Goal: Task Accomplishment & Management: Manage account settings

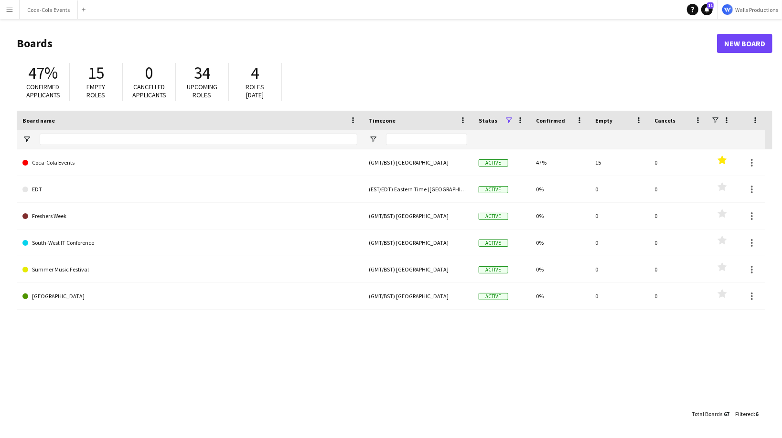
click at [13, 8] on button "Menu" at bounding box center [9, 9] width 19 height 19
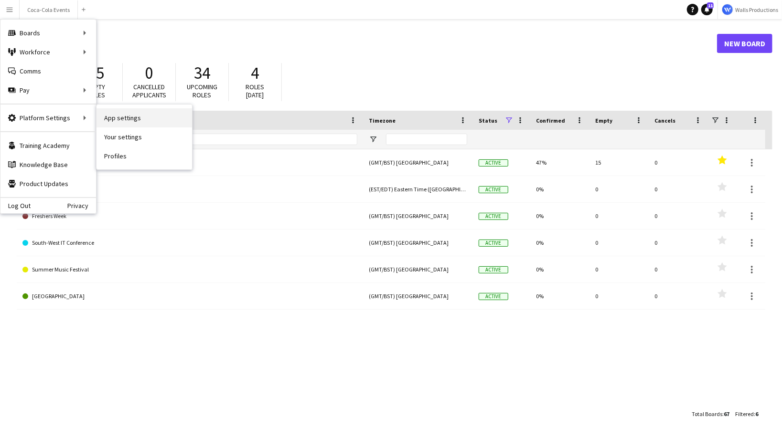
click at [124, 119] on link "App settings" at bounding box center [144, 117] width 96 height 19
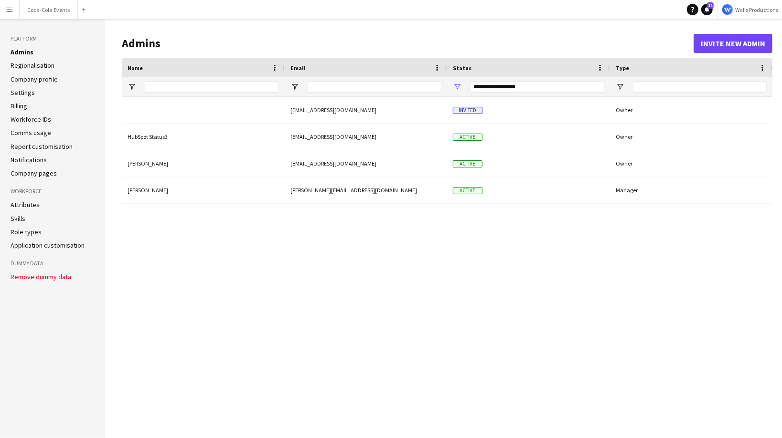
click at [21, 232] on link "Role types" at bounding box center [26, 232] width 31 height 9
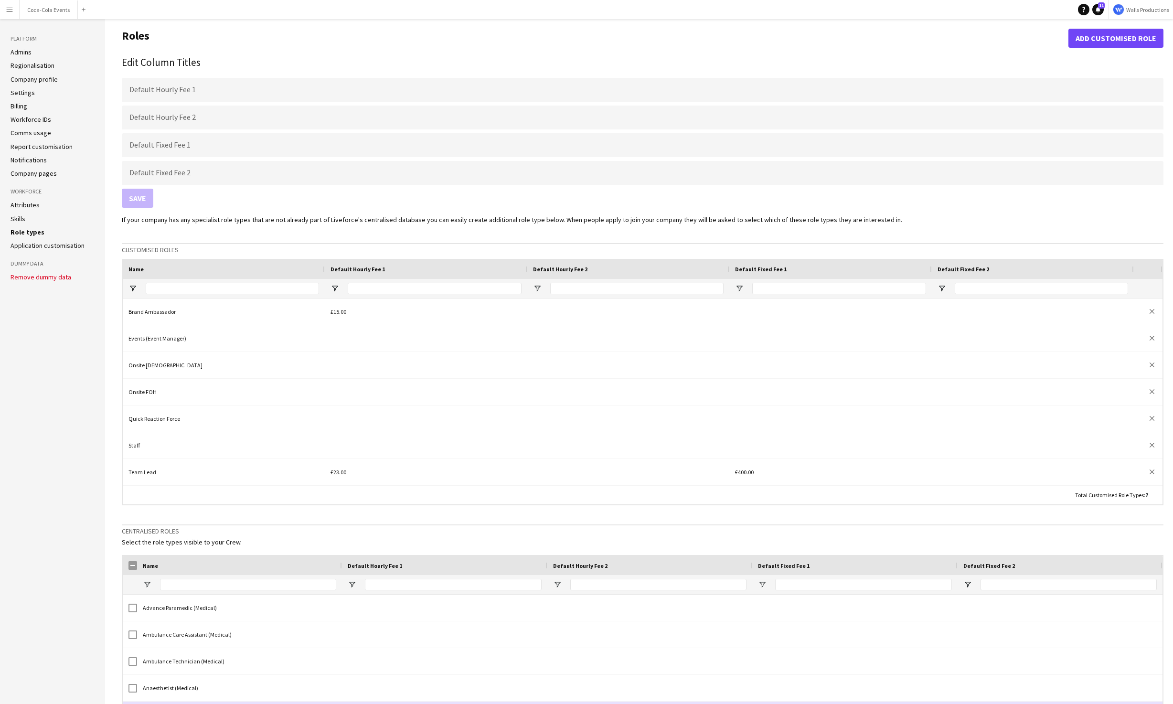
click at [82, 209] on li "Attributes" at bounding box center [53, 205] width 84 height 9
click at [23, 207] on link "Attributes" at bounding box center [25, 205] width 29 height 9
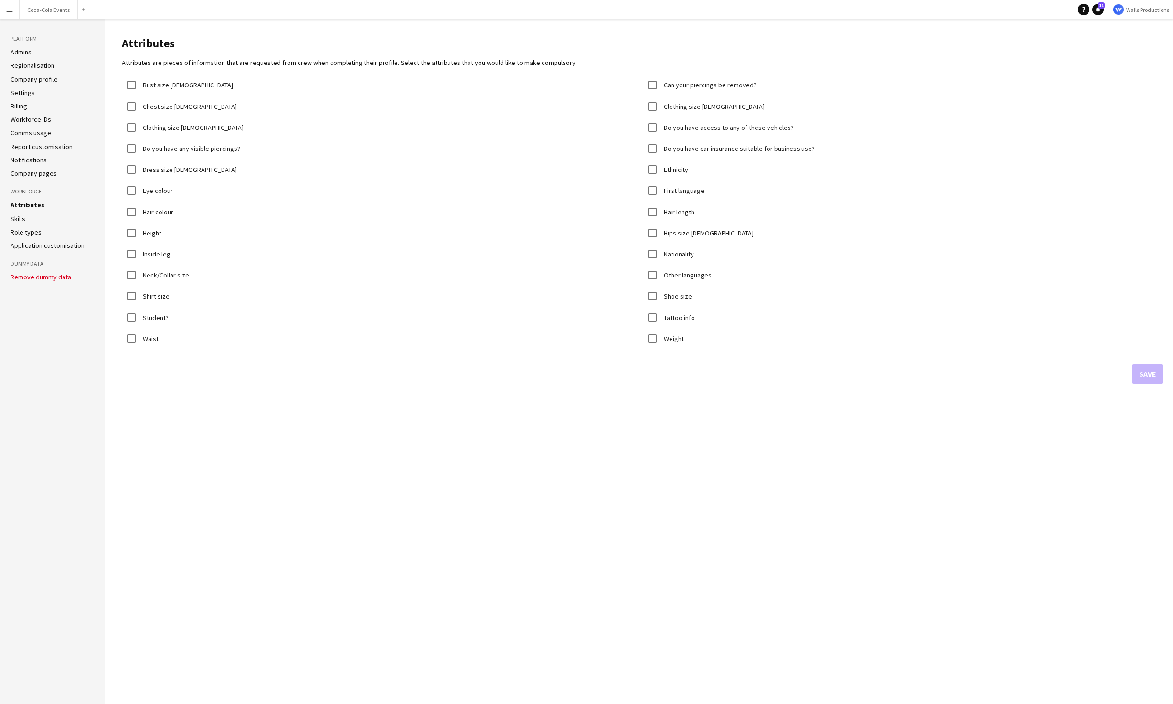
click at [16, 220] on link "Skills" at bounding box center [18, 218] width 15 height 9
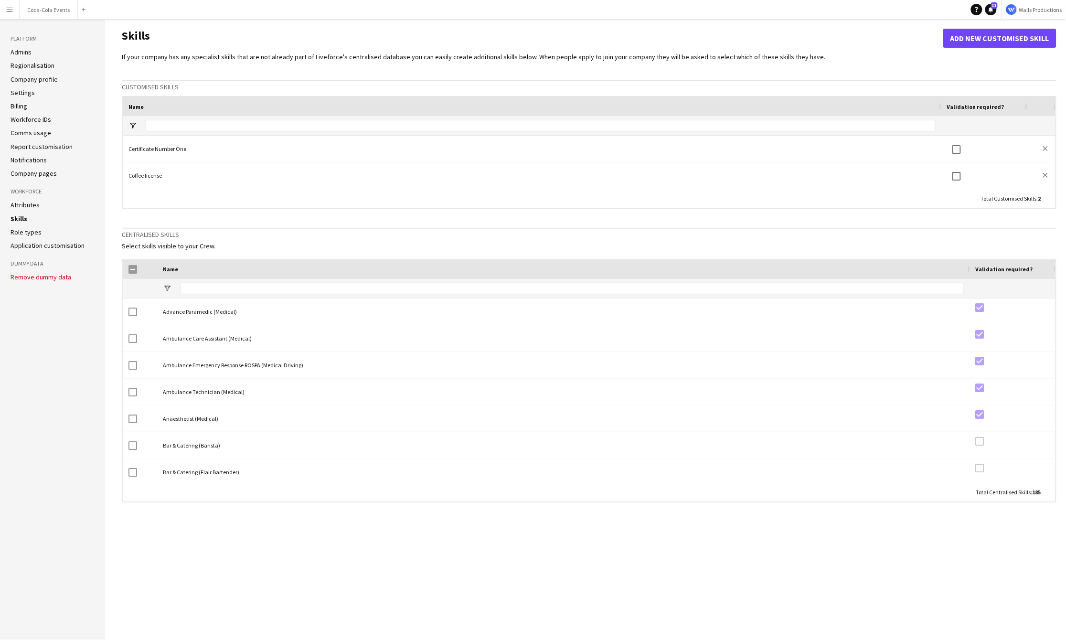
click at [22, 204] on link "Attributes" at bounding box center [25, 205] width 29 height 9
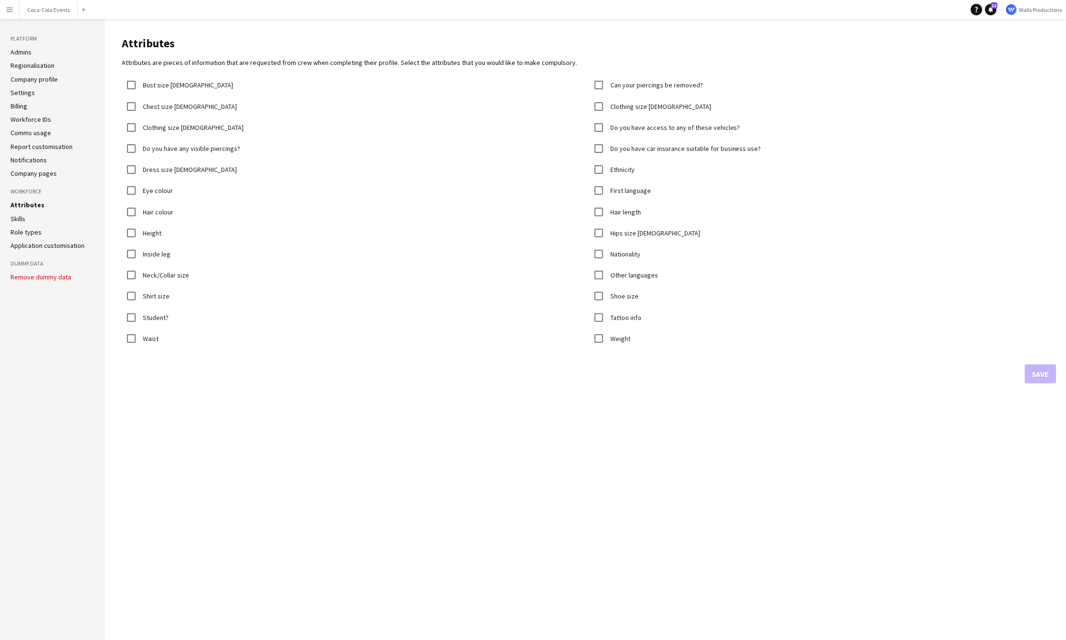
click at [8, 11] on app-icon "Menu" at bounding box center [10, 10] width 8 height 8
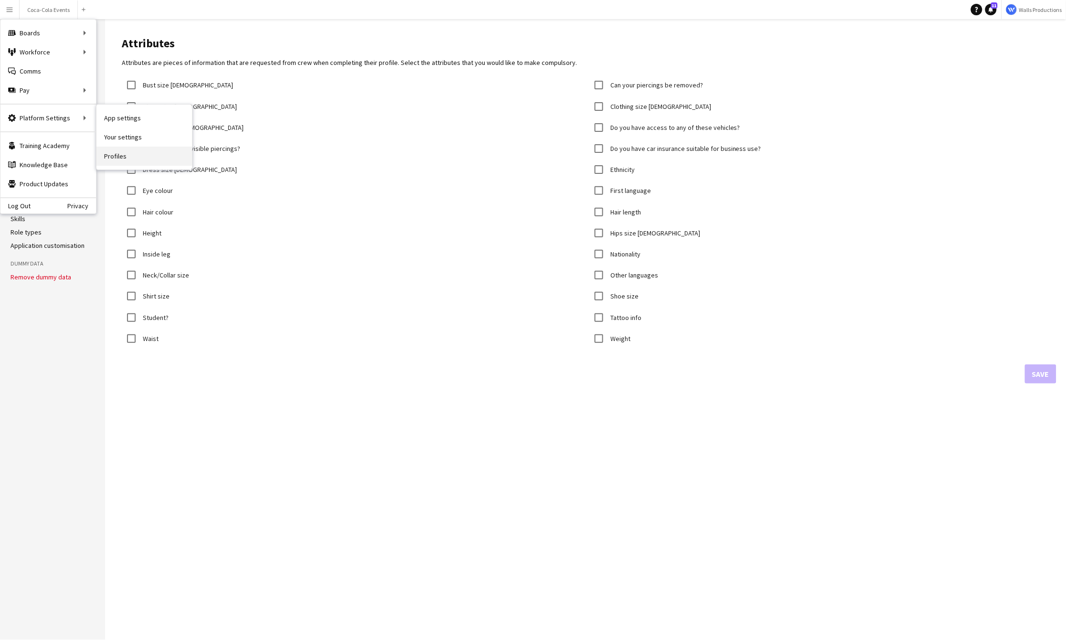
click at [121, 154] on link "Profiles" at bounding box center [144, 156] width 96 height 19
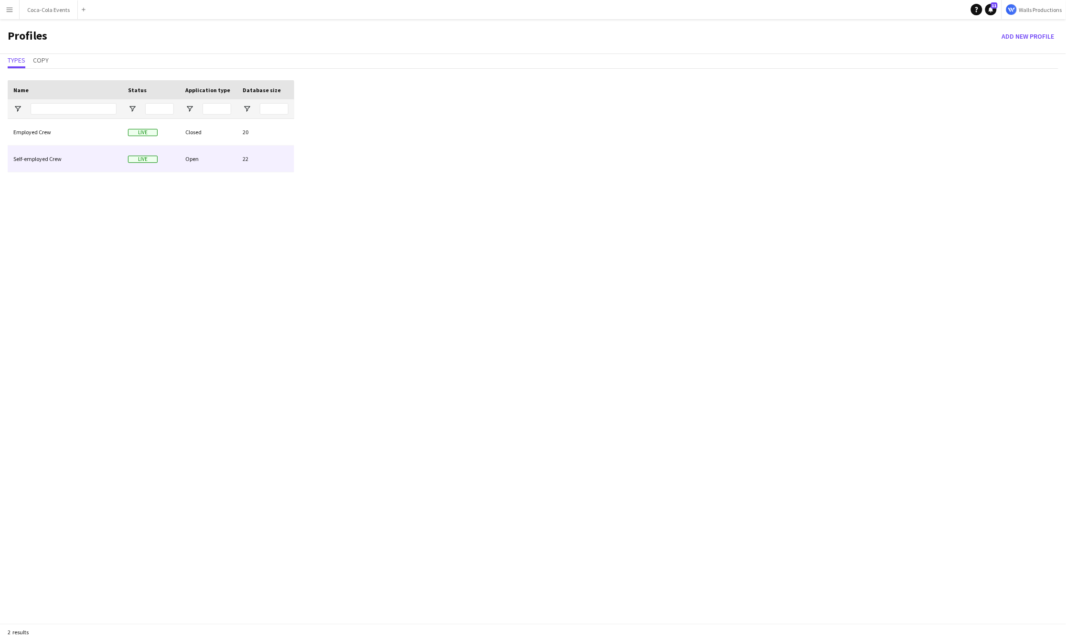
click at [51, 157] on div "Self-employed Crew" at bounding box center [65, 159] width 115 height 26
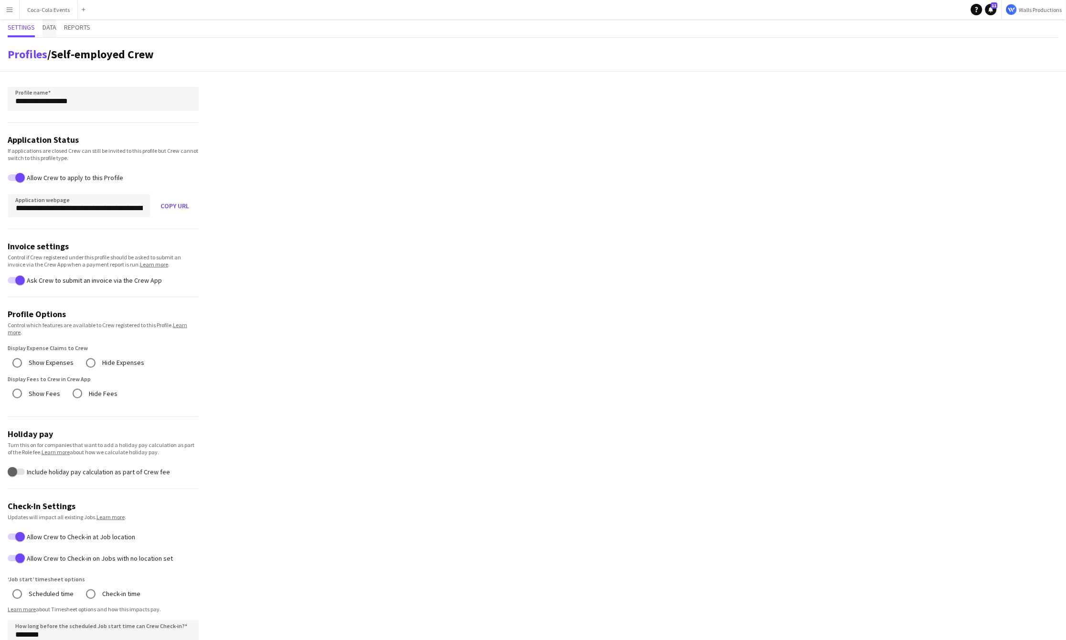
click at [52, 27] on span "Data" at bounding box center [50, 27] width 14 height 7
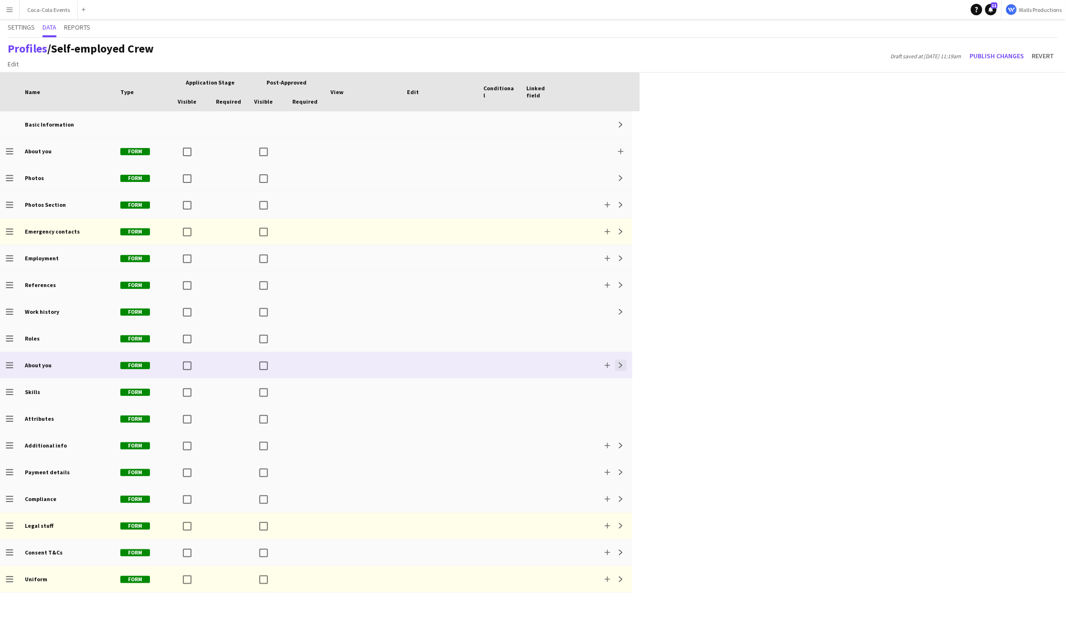
click at [559, 361] on app-icon "Expand" at bounding box center [621, 366] width 6 height 6
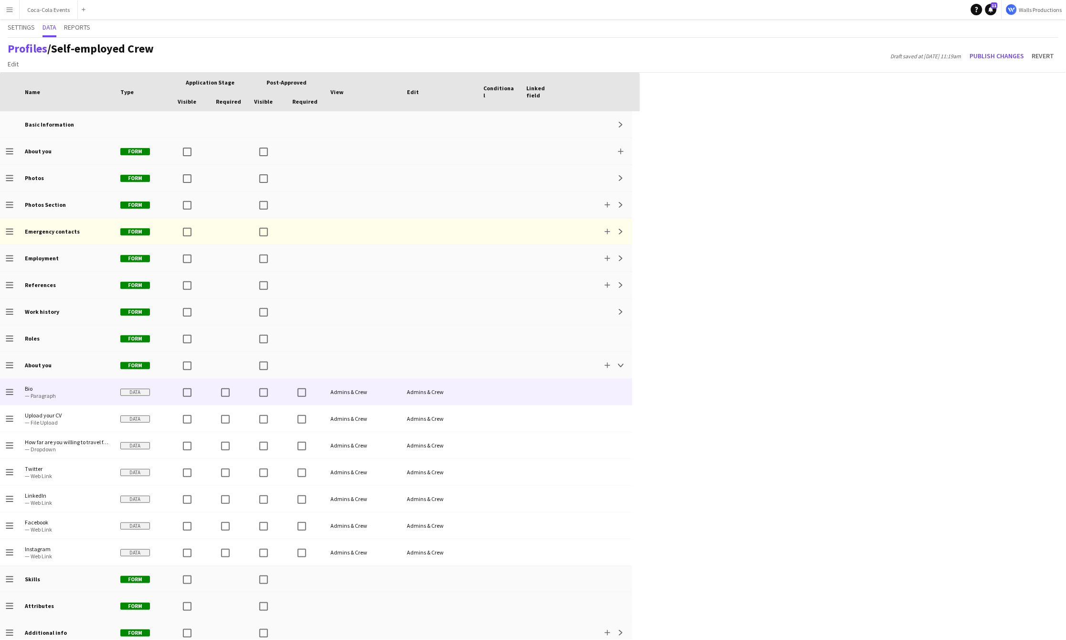
click at [35, 361] on span "— Paragraph" at bounding box center [67, 395] width 84 height 7
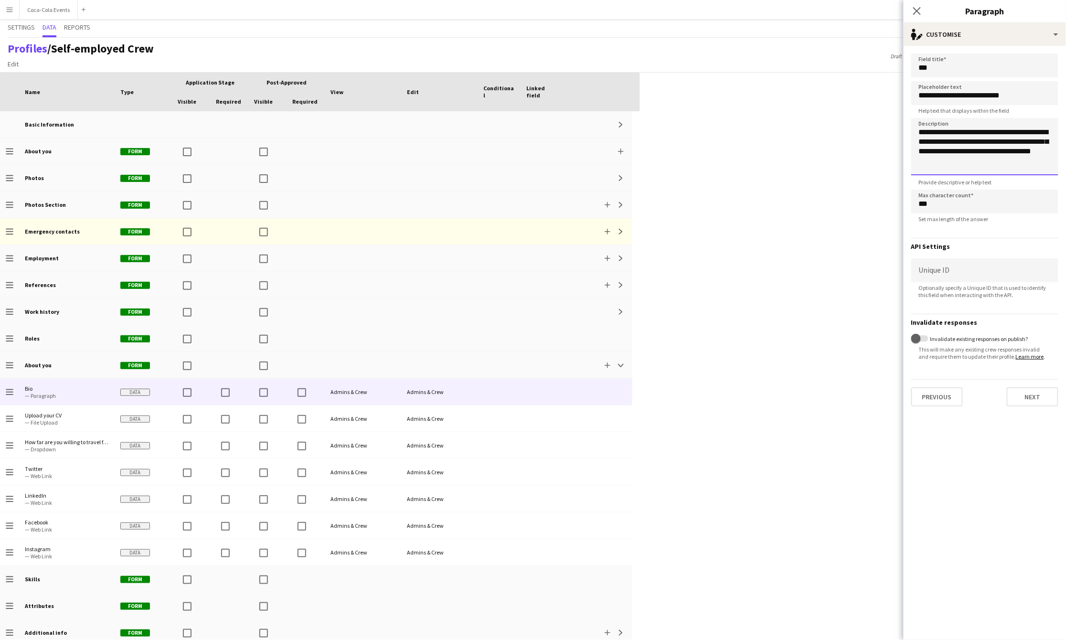
click at [559, 167] on textarea "**********" at bounding box center [984, 146] width 147 height 57
click at [559, 36] on div "single-neutral-actions-edit-1 Customise" at bounding box center [985, 34] width 162 height 23
click at [559, 3] on div "Close pop-in" at bounding box center [917, 11] width 27 height 22
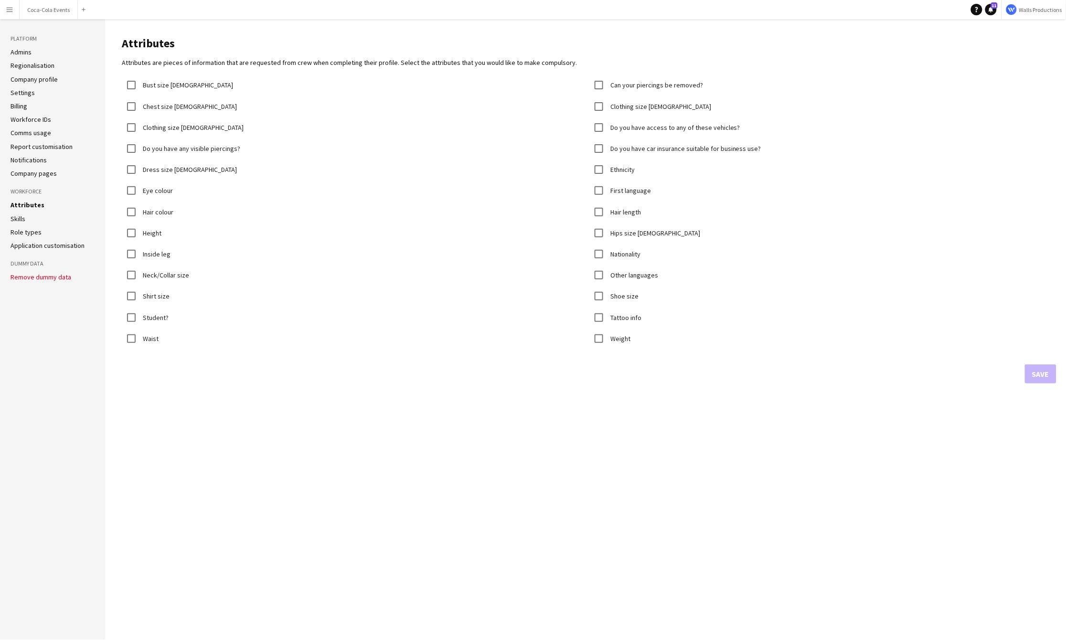
click at [24, 216] on link "Skills" at bounding box center [18, 218] width 15 height 9
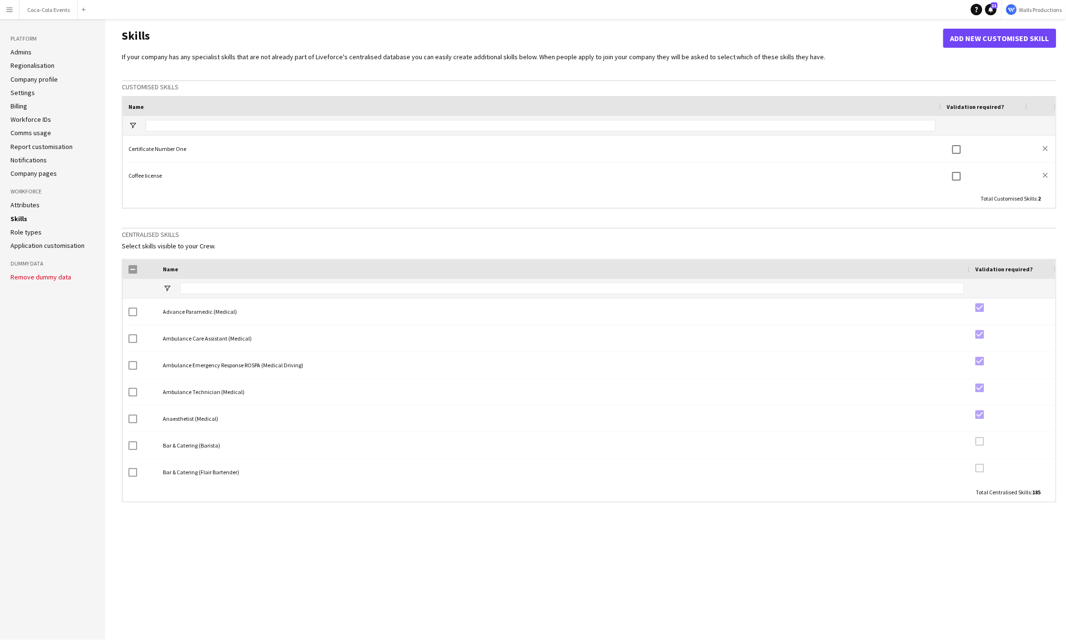
click at [22, 204] on link "Attributes" at bounding box center [25, 205] width 29 height 9
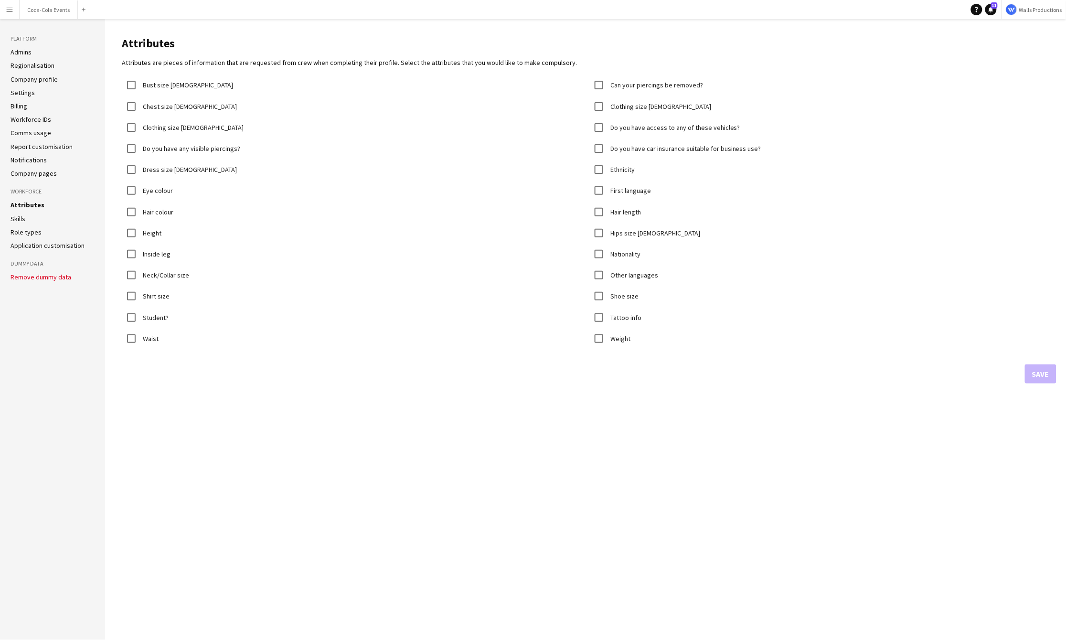
click at [461, 361] on main "Attributes Attributes are pieces of information that are requested from crew wh…" at bounding box center [585, 329] width 961 height 621
click at [10, 5] on button "Menu" at bounding box center [9, 9] width 19 height 19
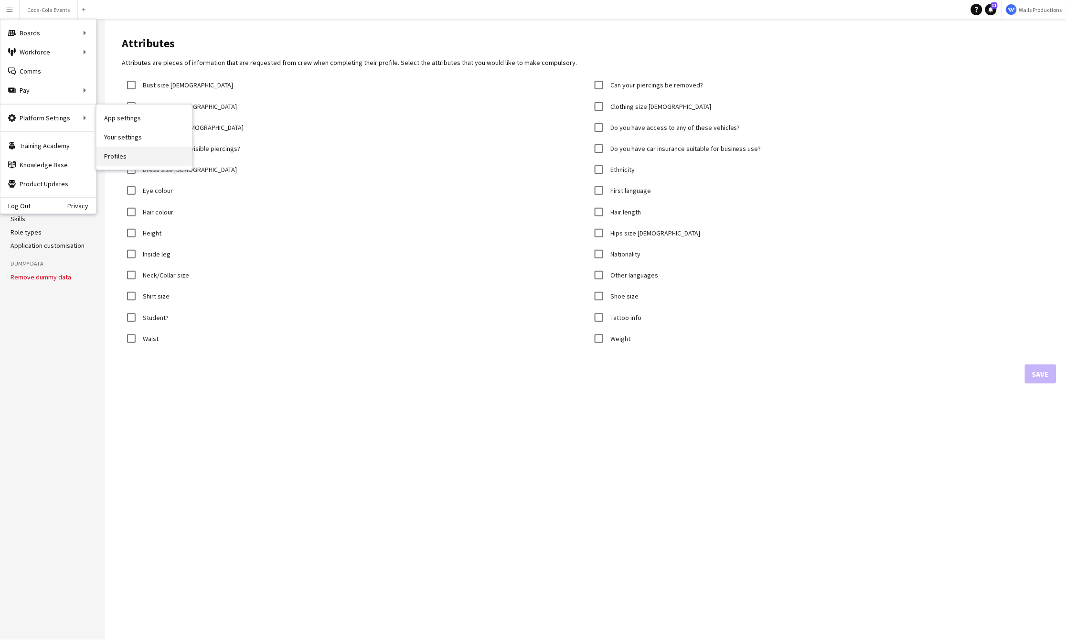
click at [124, 156] on link "Profiles" at bounding box center [144, 156] width 96 height 19
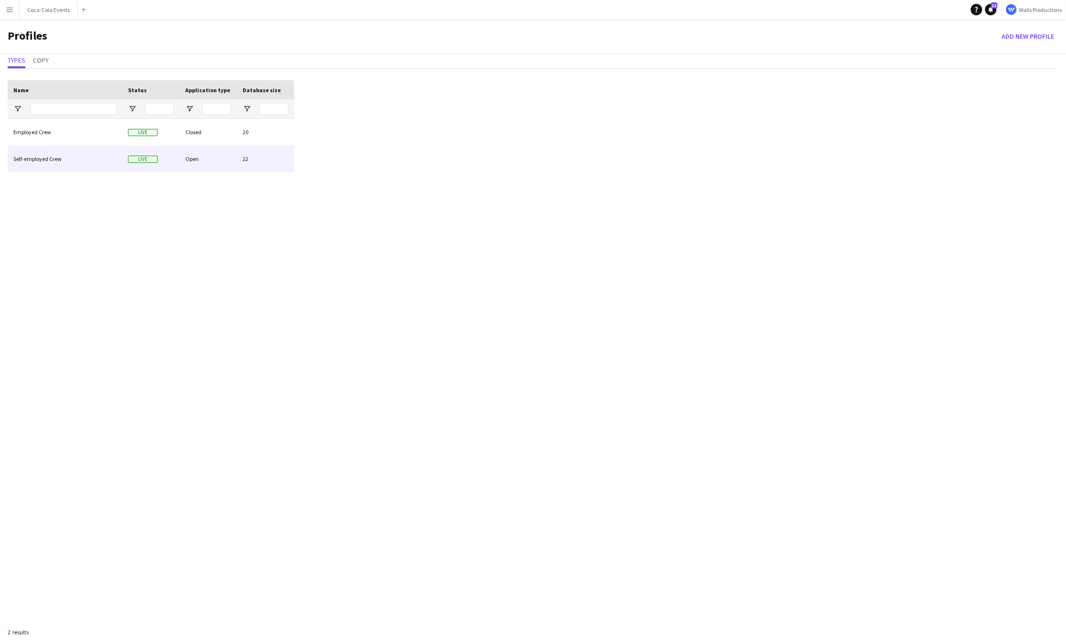
click at [53, 161] on div "Self-employed Crew" at bounding box center [65, 159] width 115 height 26
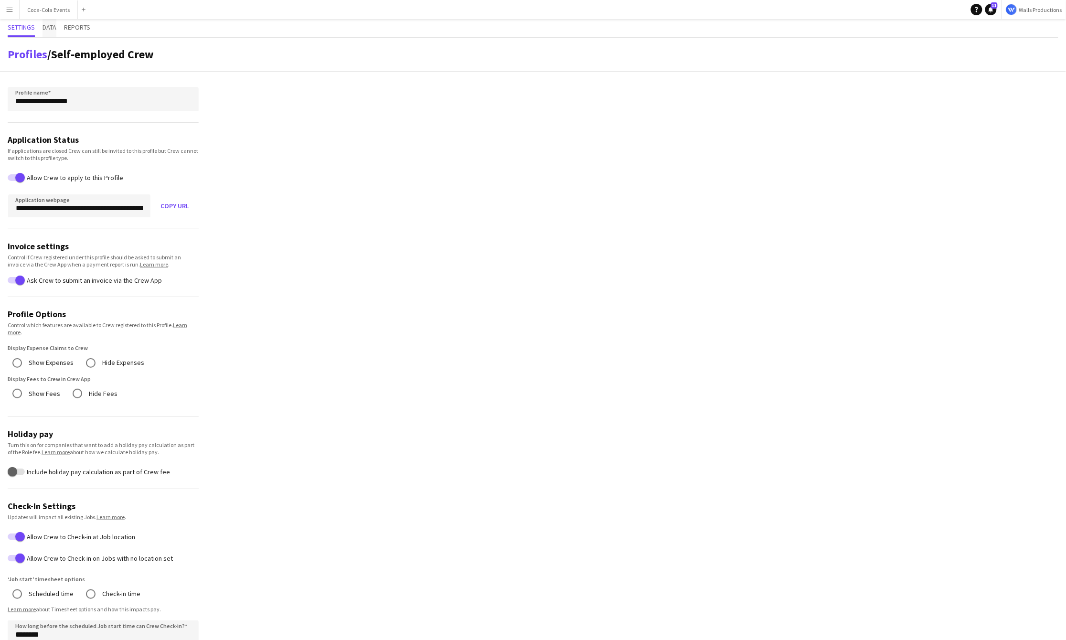
click at [50, 29] on span "Data" at bounding box center [50, 27] width 14 height 7
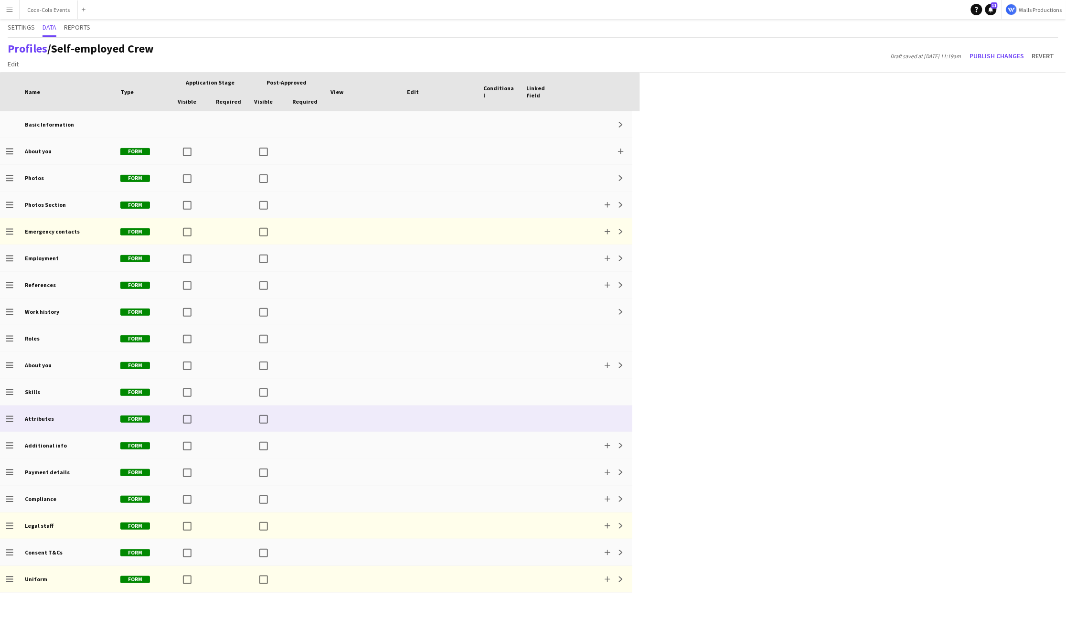
click at [58, 361] on div "Attributes" at bounding box center [67, 418] width 96 height 26
click at [559, 361] on app-icon "Add" at bounding box center [608, 366] width 6 height 6
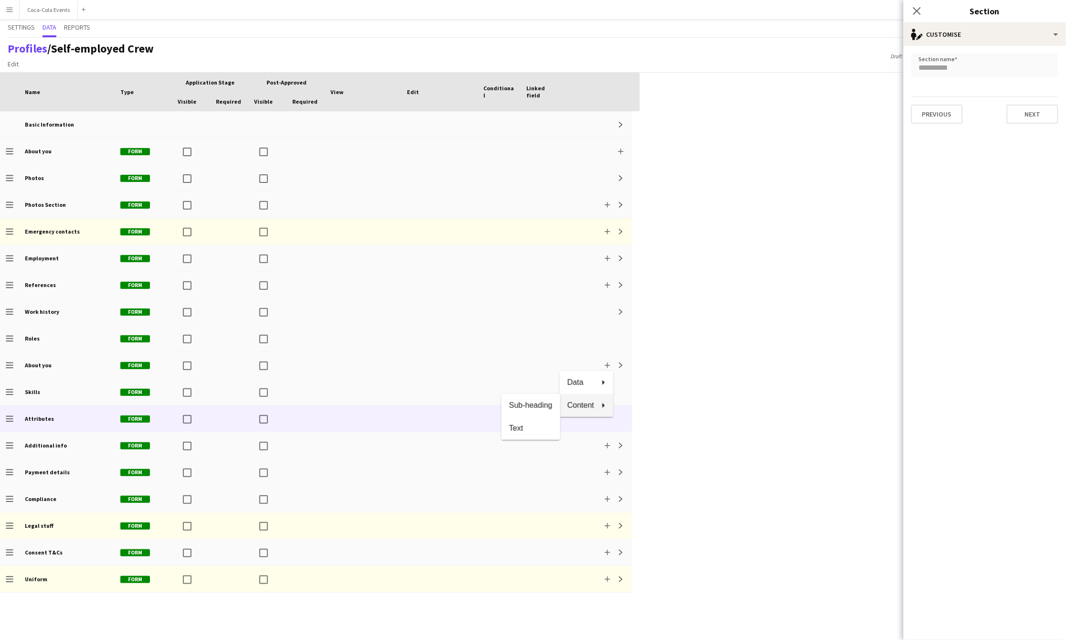
click at [559, 361] on div at bounding box center [533, 320] width 1066 height 640
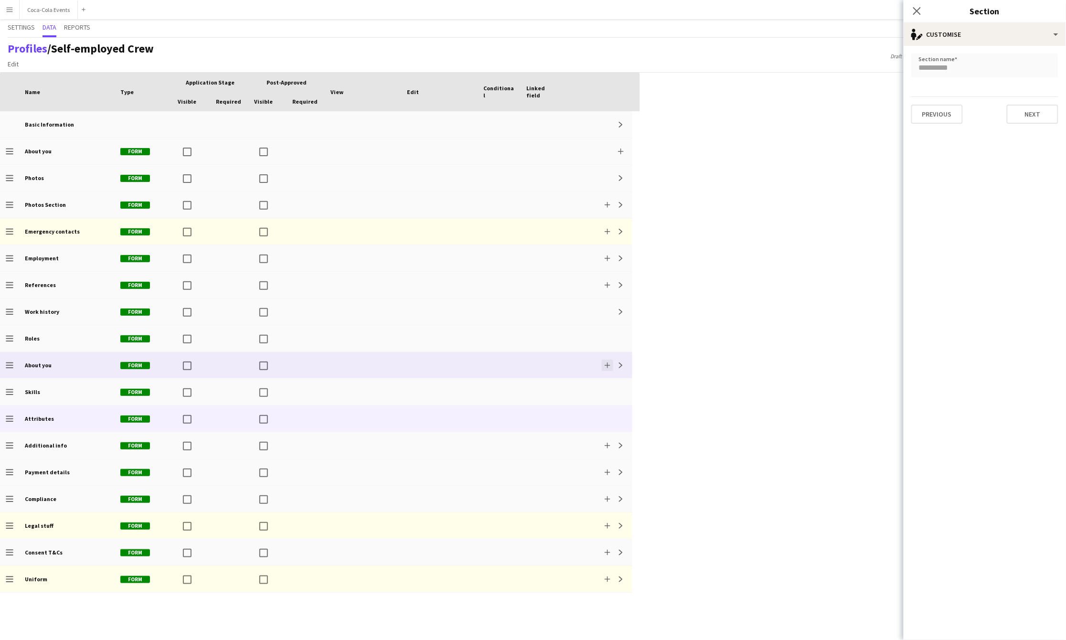
click at [559, 361] on app-icon "Add" at bounding box center [608, 366] width 6 height 6
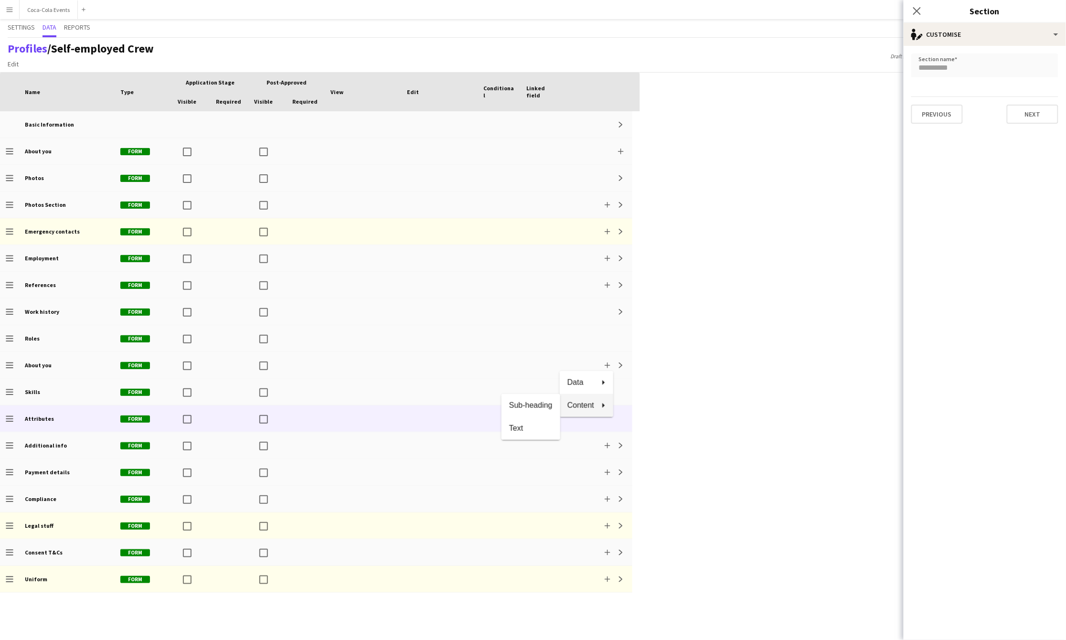
click at [559, 361] on div at bounding box center [533, 320] width 1066 height 640
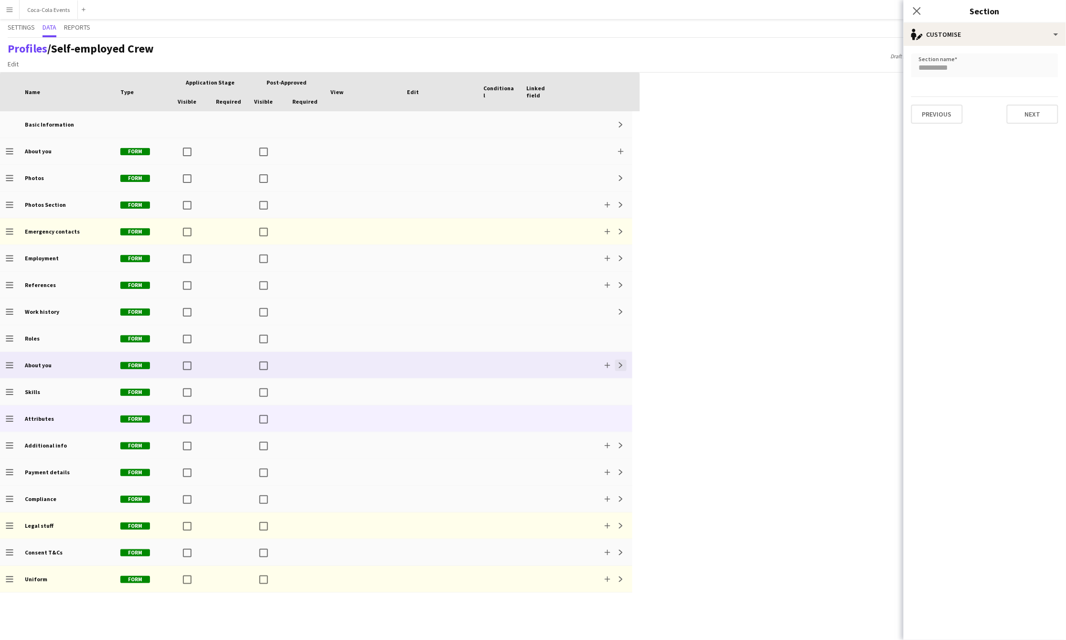
click at [559, 361] on button "Expand" at bounding box center [620, 365] width 11 height 11
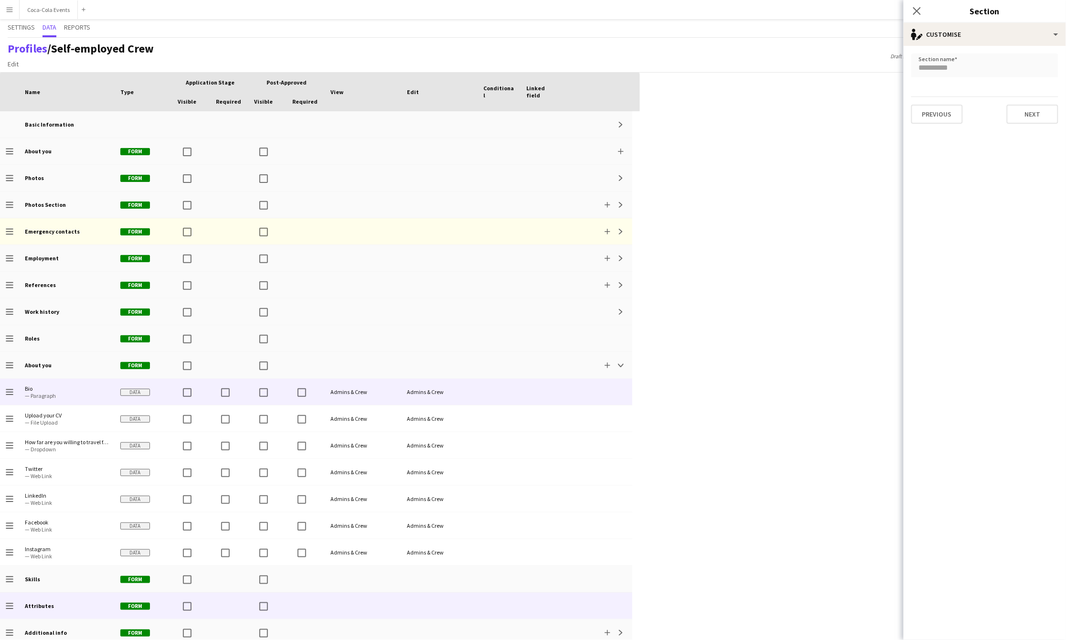
click at [521, 361] on div at bounding box center [542, 392] width 43 height 26
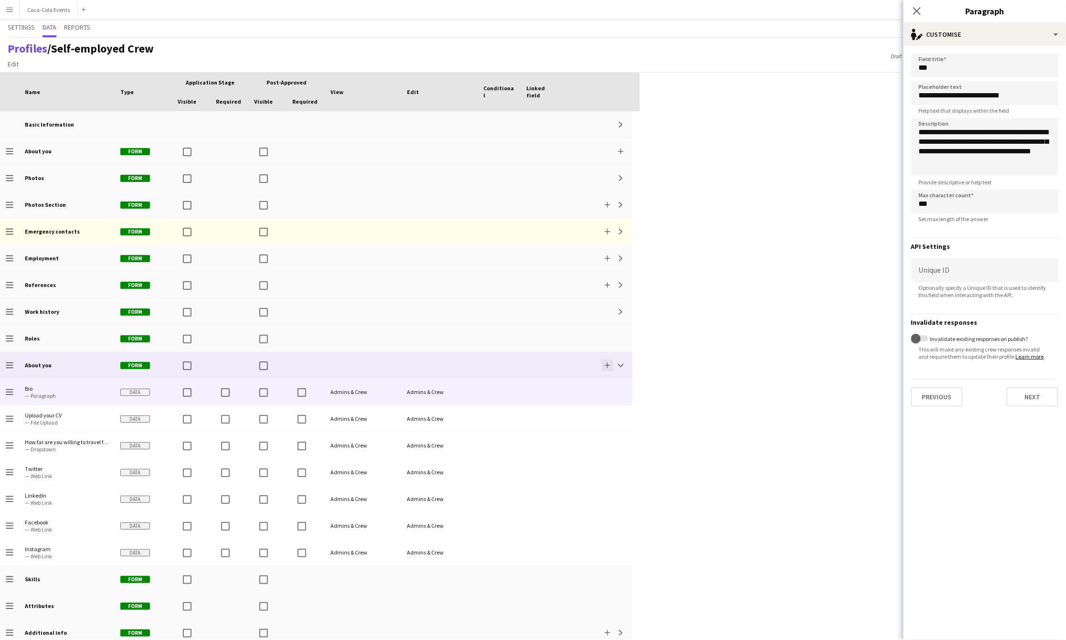
click at [559, 361] on app-icon "Add" at bounding box center [608, 366] width 6 height 6
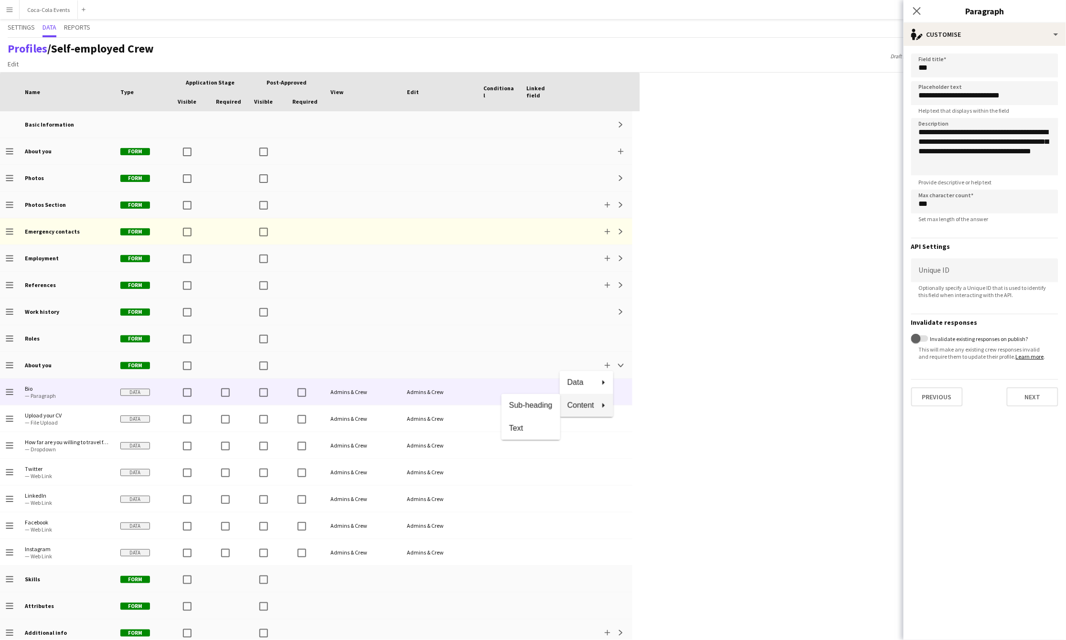
click at [559, 361] on div at bounding box center [533, 320] width 1066 height 640
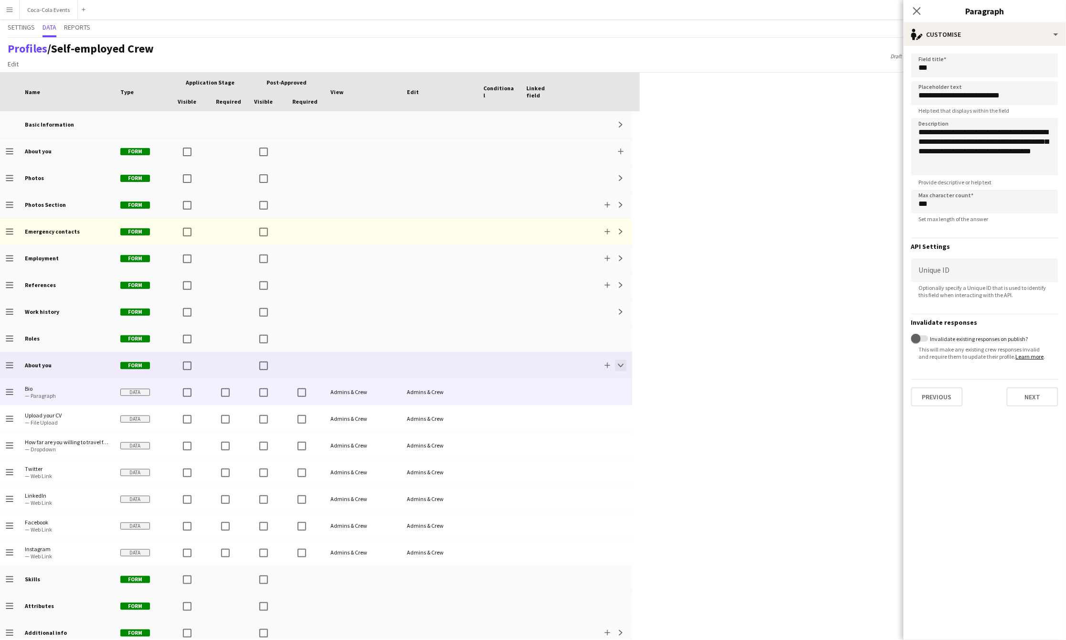
click at [559, 361] on app-icon "Collapse" at bounding box center [621, 366] width 6 height 6
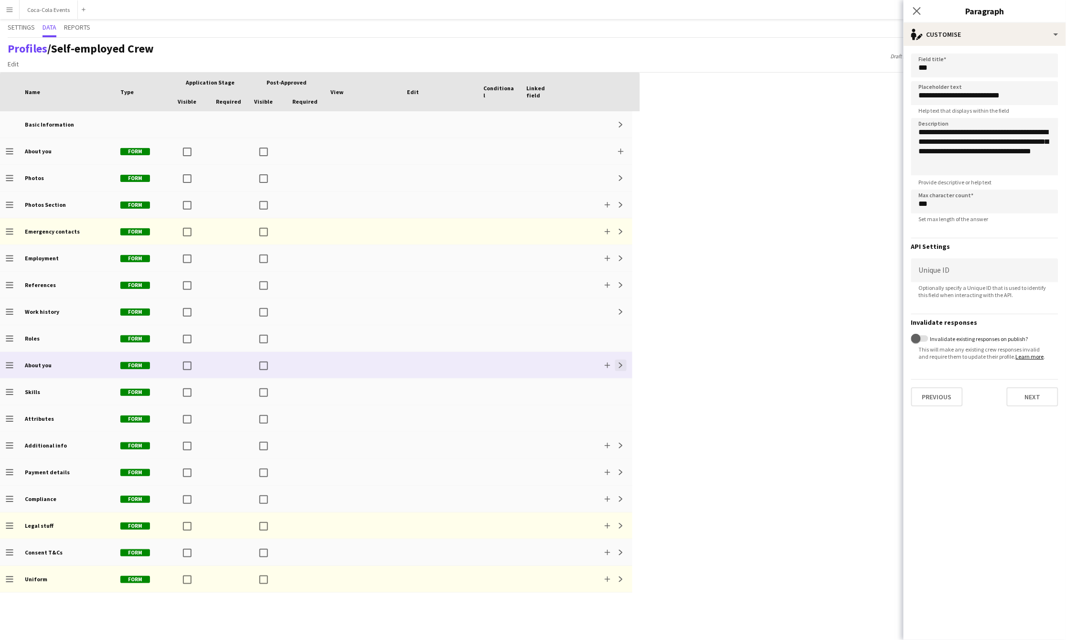
click at [559, 361] on app-icon "Expand" at bounding box center [621, 366] width 6 height 6
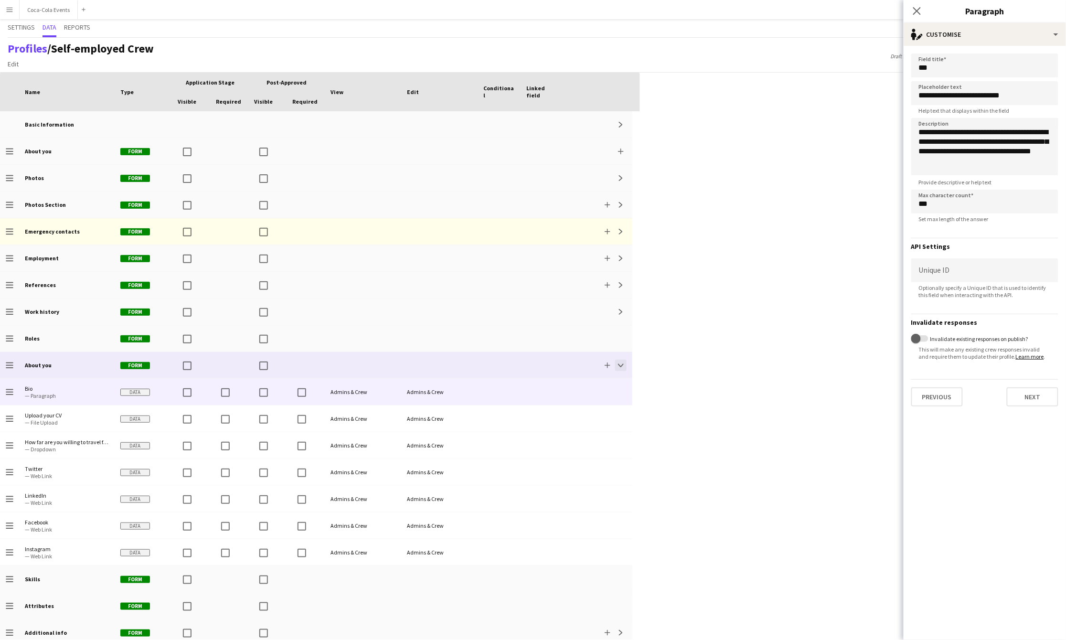
click at [559, 361] on app-icon "Collapse" at bounding box center [621, 366] width 6 height 6
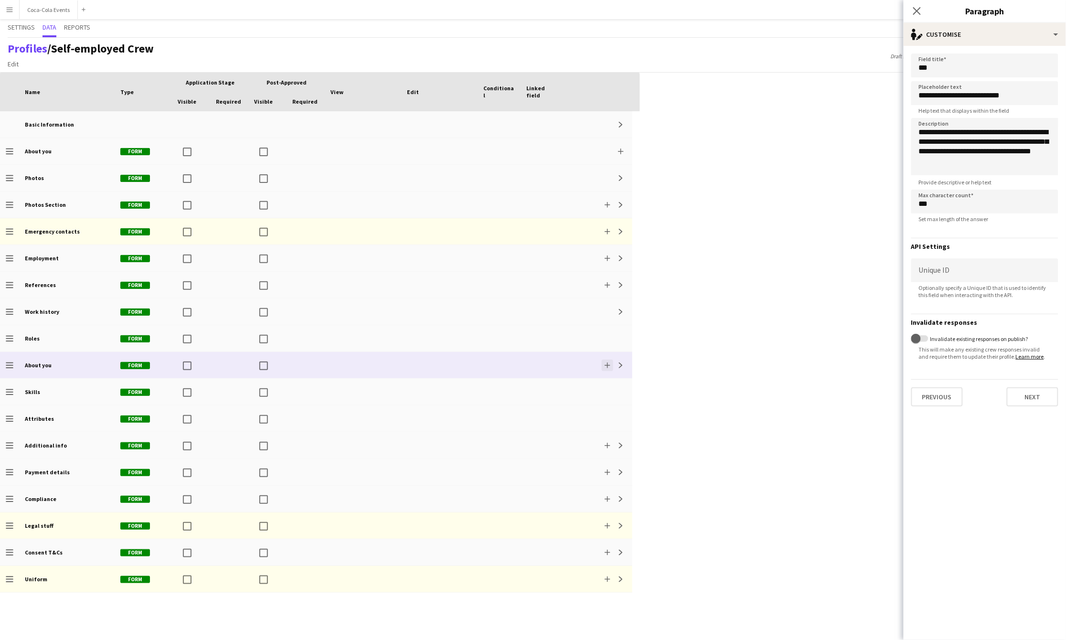
click at [559, 361] on app-icon "Add" at bounding box center [608, 366] width 6 height 6
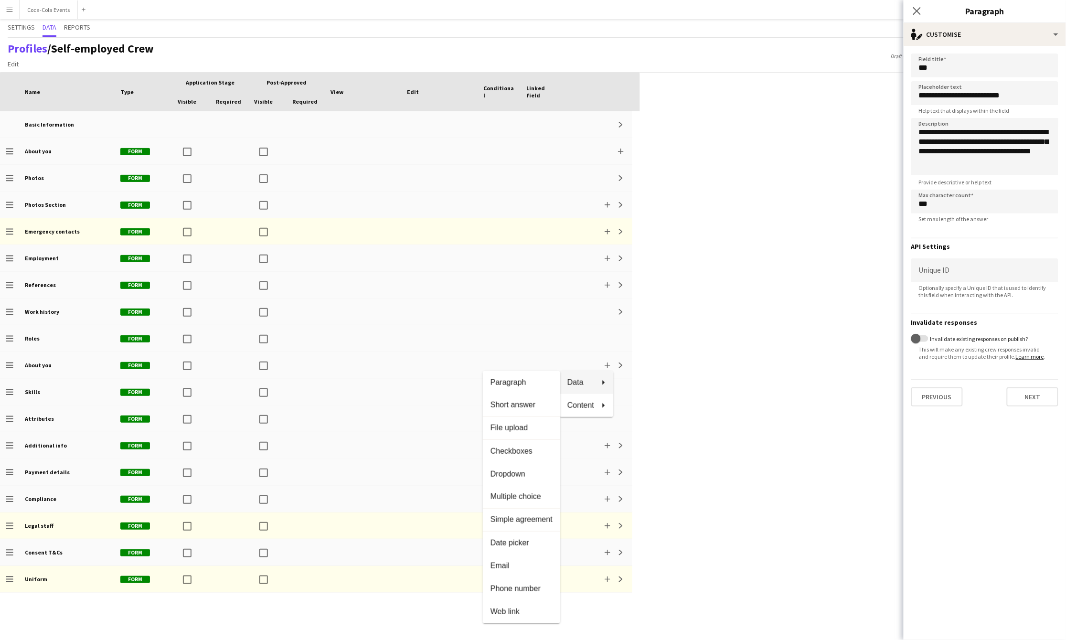
click at [559, 265] on div at bounding box center [533, 320] width 1066 height 640
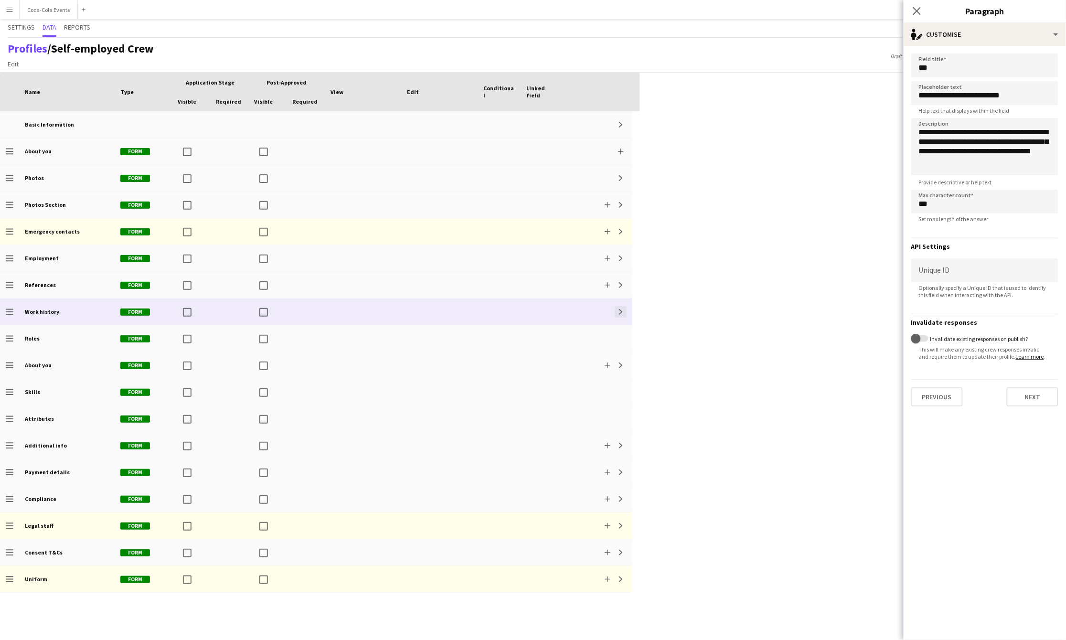
click at [559, 312] on button "Expand" at bounding box center [620, 311] width 11 height 11
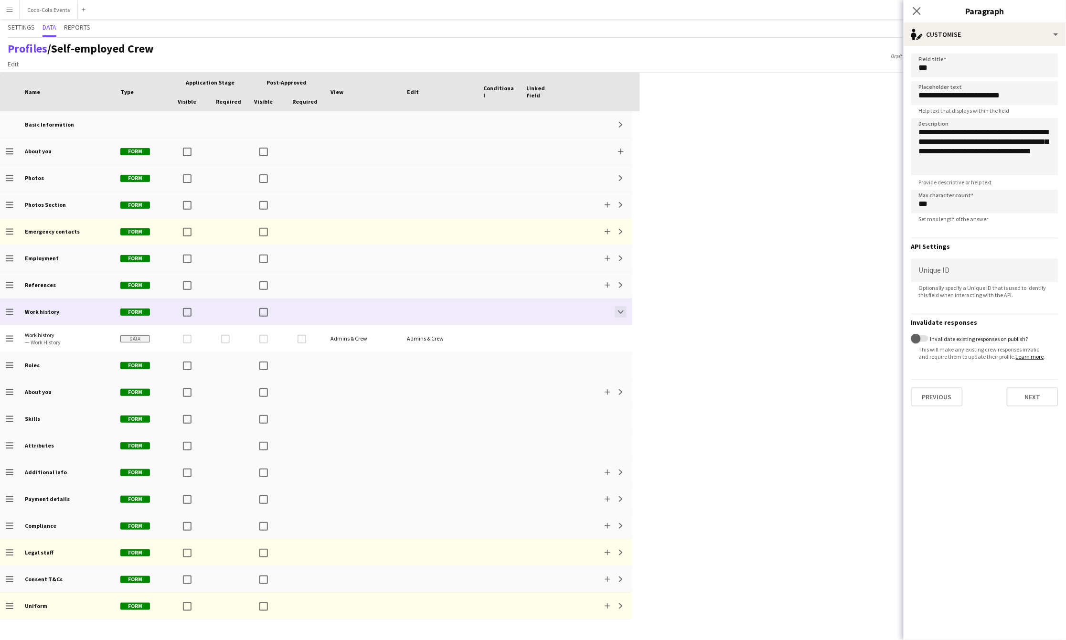
click at [559, 312] on button "Collapse" at bounding box center [620, 311] width 11 height 11
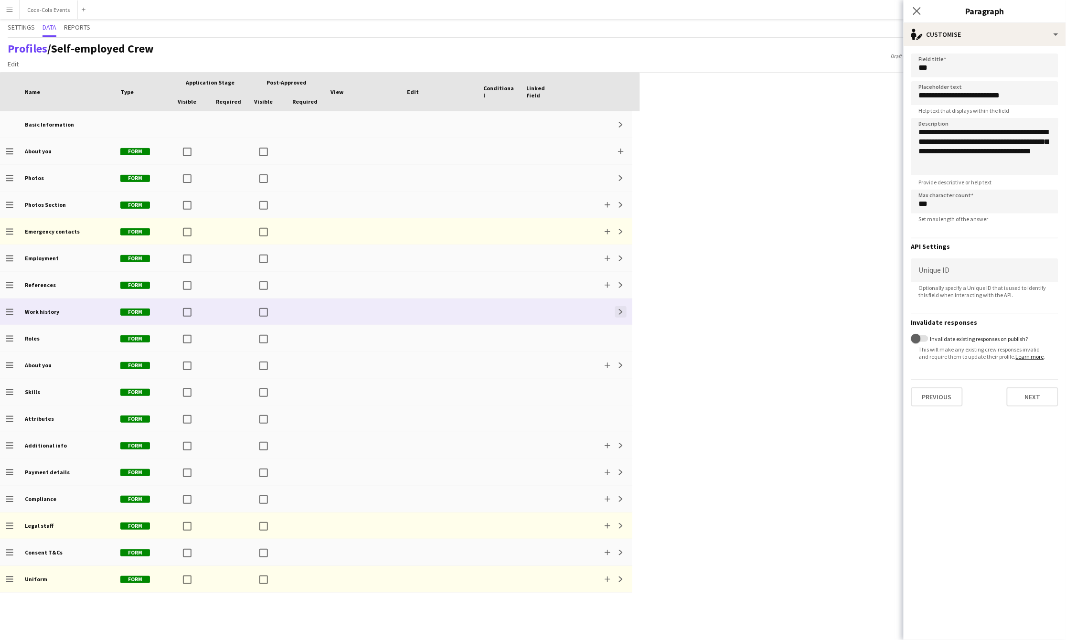
click at [559, 312] on button "Expand" at bounding box center [620, 311] width 11 height 11
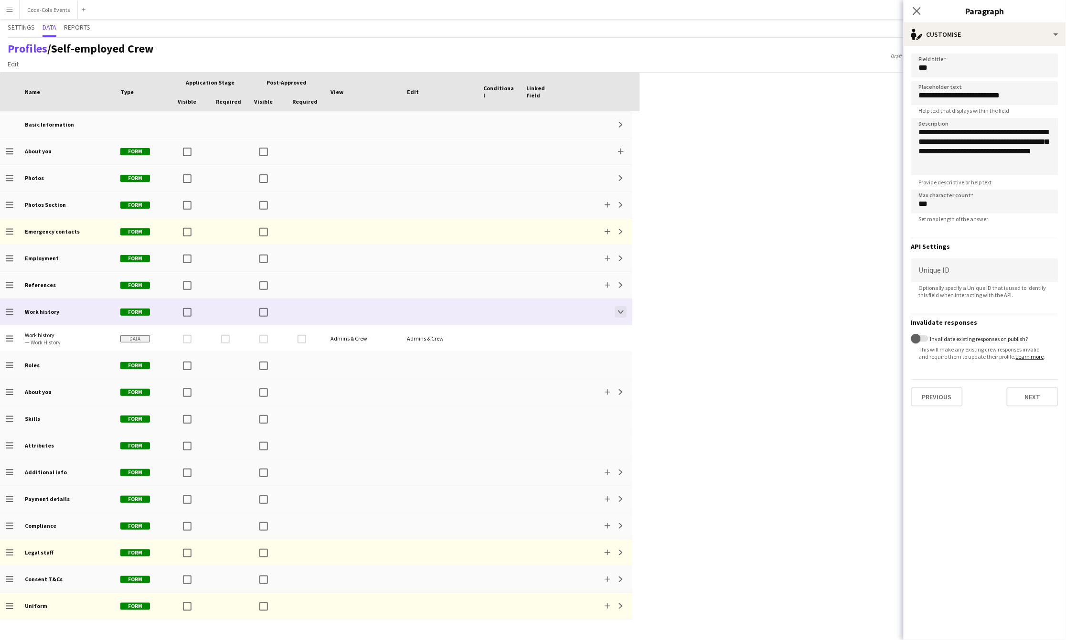
click at [559, 312] on button "Collapse" at bounding box center [620, 311] width 11 height 11
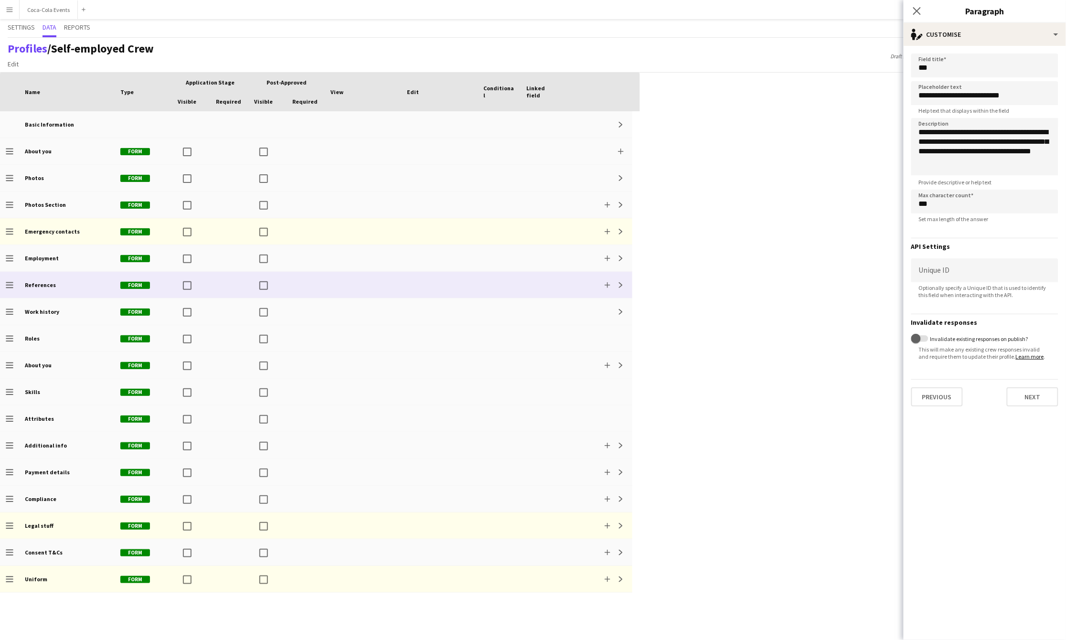
click at [559, 278] on div "Add Expand" at bounding box center [598, 285] width 69 height 26
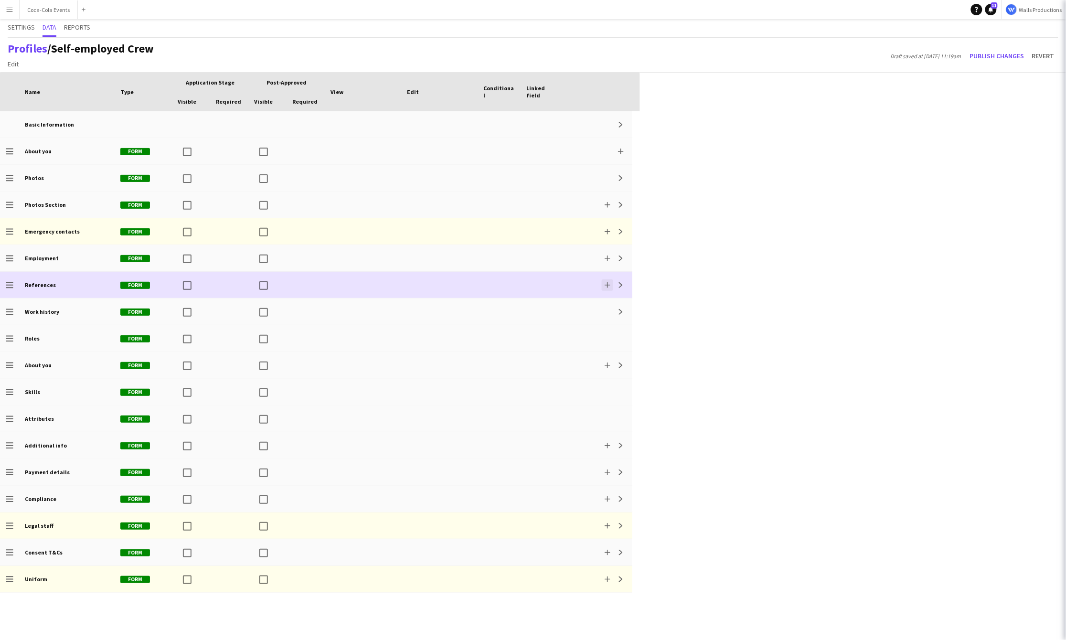
click at [559, 283] on app-icon "Add" at bounding box center [608, 285] width 6 height 6
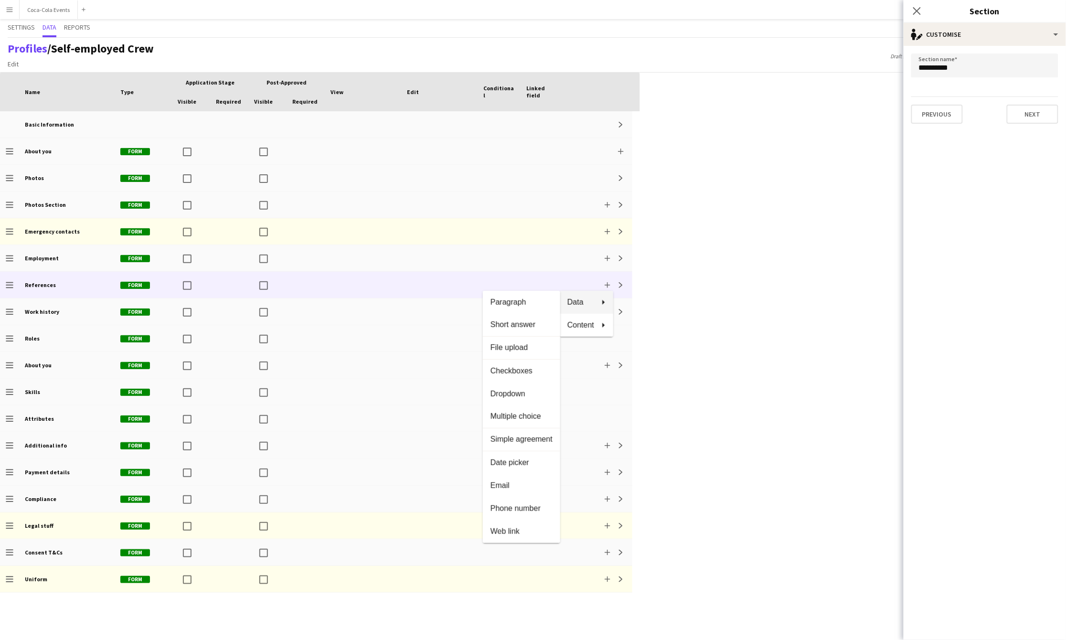
click at [58, 12] on div at bounding box center [533, 320] width 1066 height 640
click at [36, 9] on button "Coca-Cola Events Close" at bounding box center [49, 9] width 58 height 19
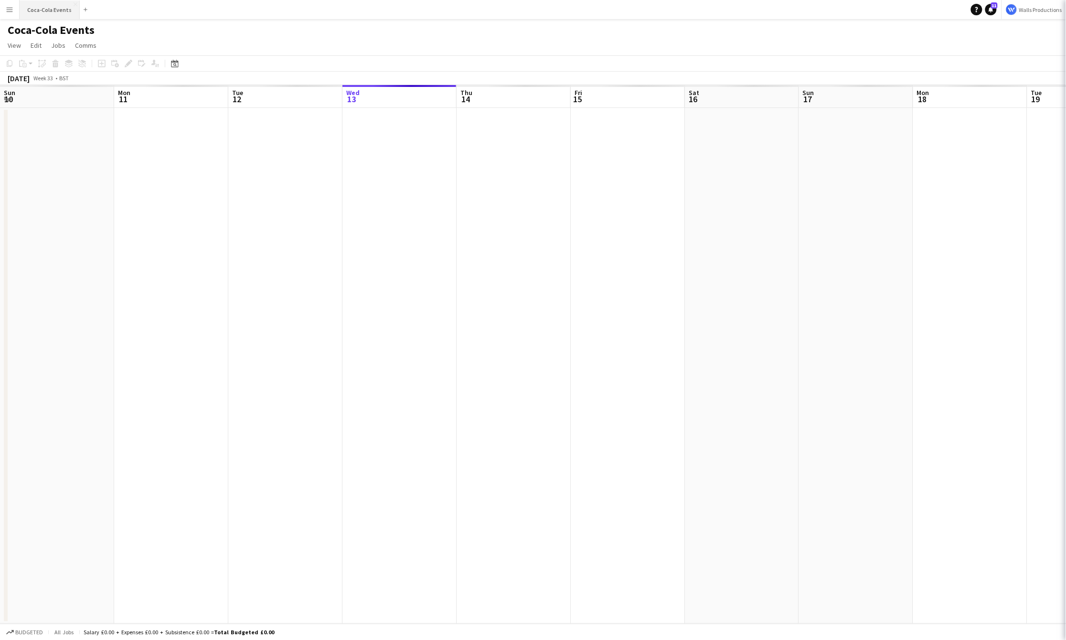
scroll to position [0, 228]
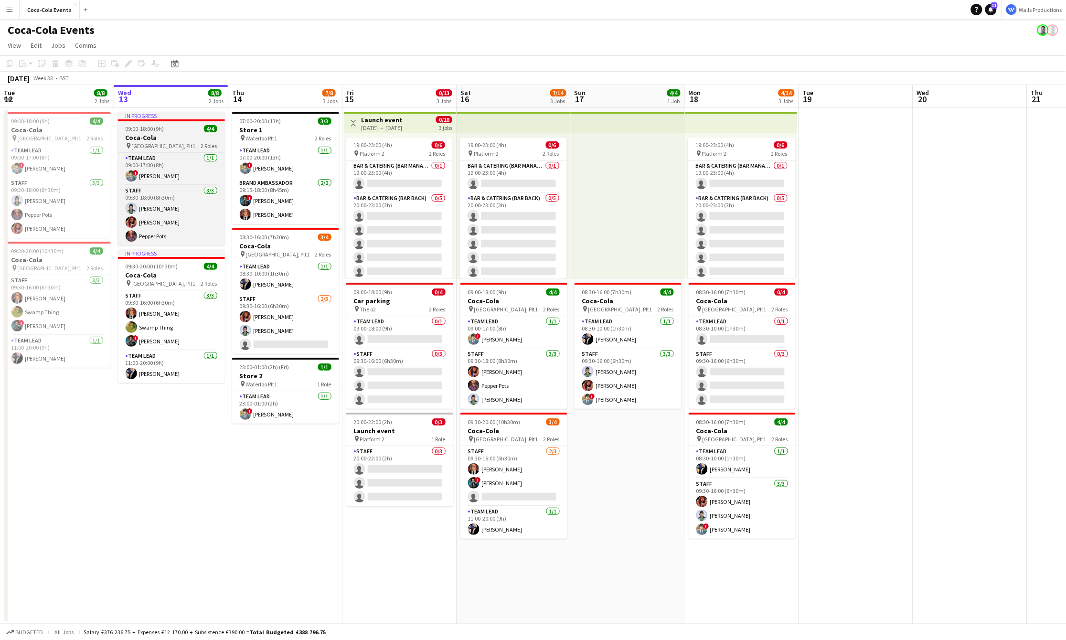
click at [150, 137] on h3 "Coca-Cola" at bounding box center [171, 137] width 107 height 9
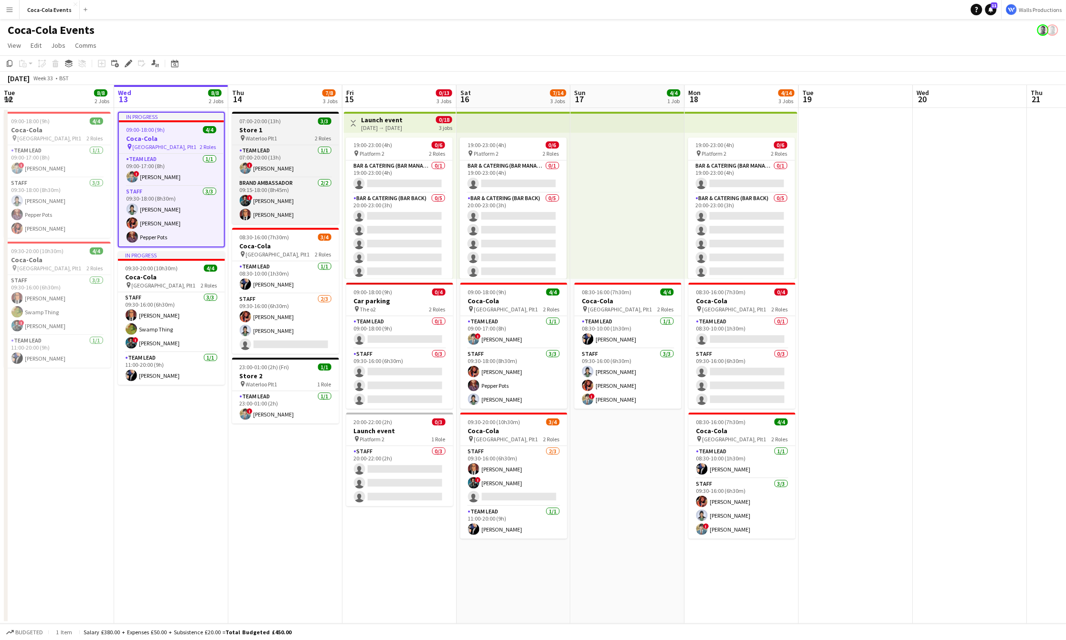
click at [256, 127] on h3 "Store 1" at bounding box center [285, 130] width 107 height 9
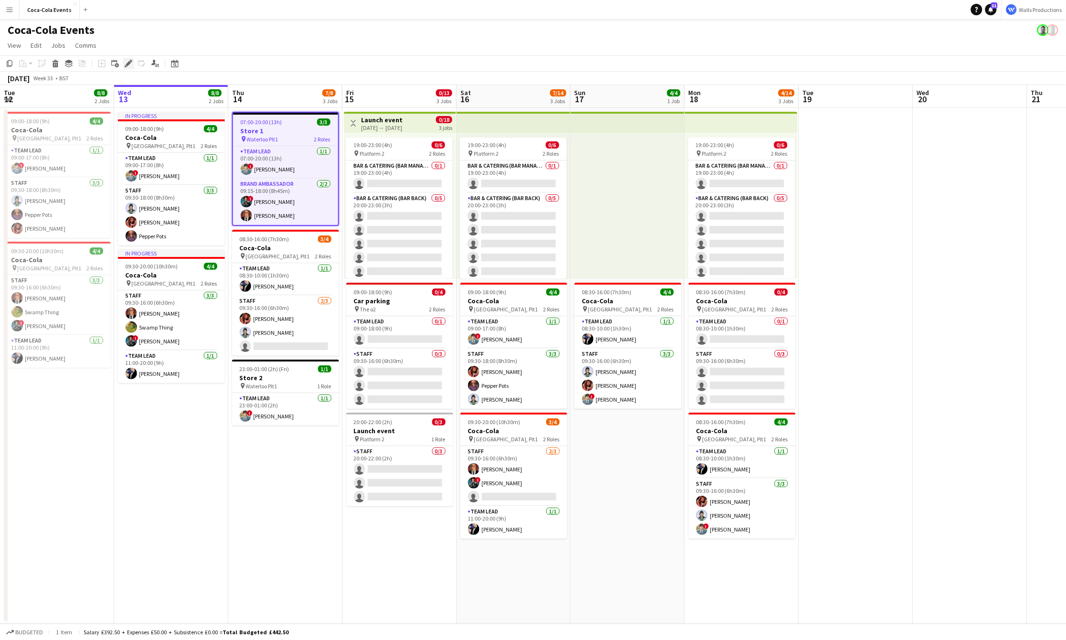
click at [126, 62] on icon "Edit" at bounding box center [129, 64] width 8 height 8
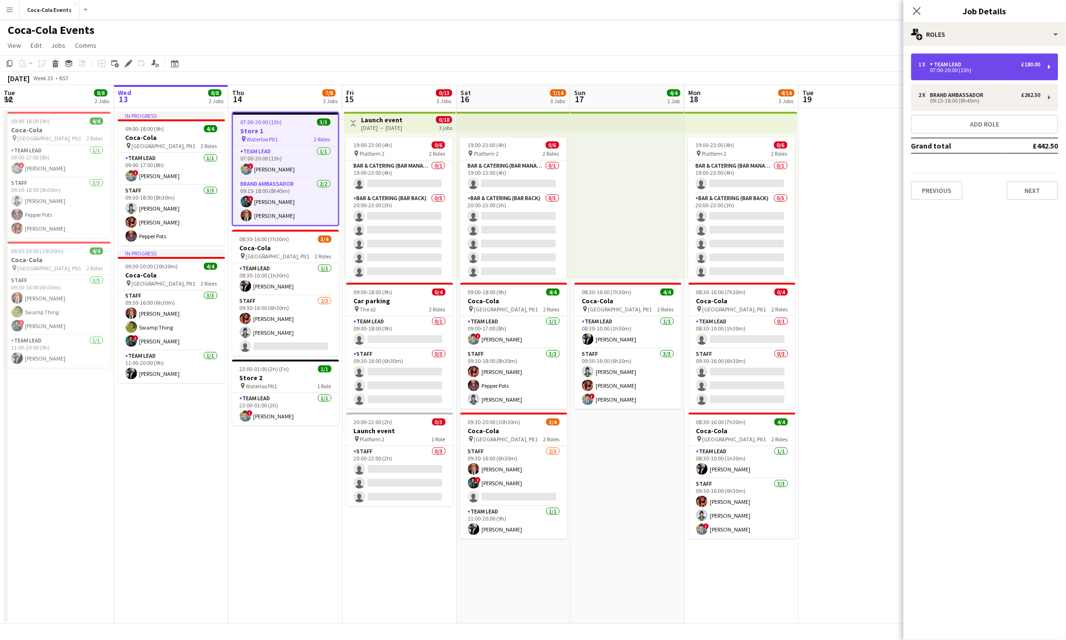
click at [559, 67] on div "Team Lead" at bounding box center [947, 64] width 35 height 7
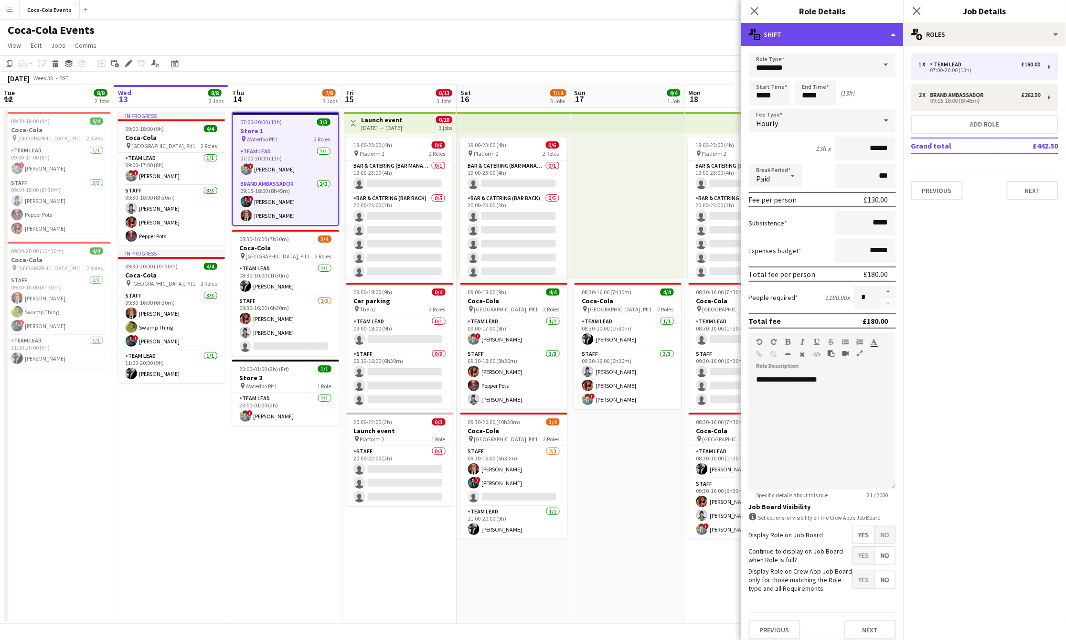
click at [559, 31] on div "multiple-actions-text Shift" at bounding box center [822, 34] width 162 height 23
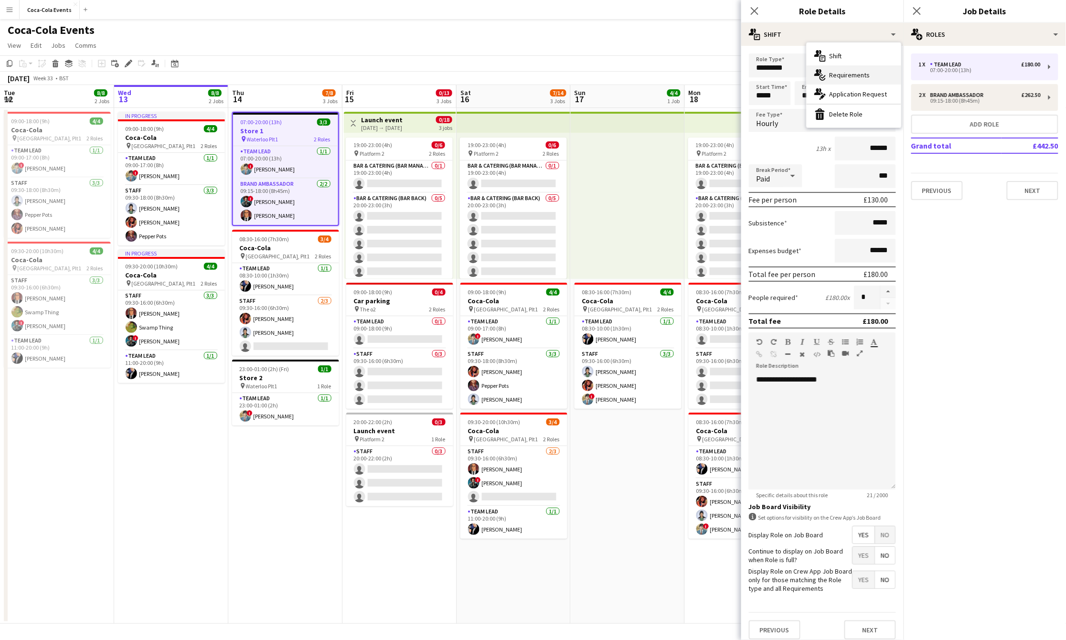
click at [559, 73] on div "multiple-actions-check-2 Requirements" at bounding box center [854, 74] width 95 height 19
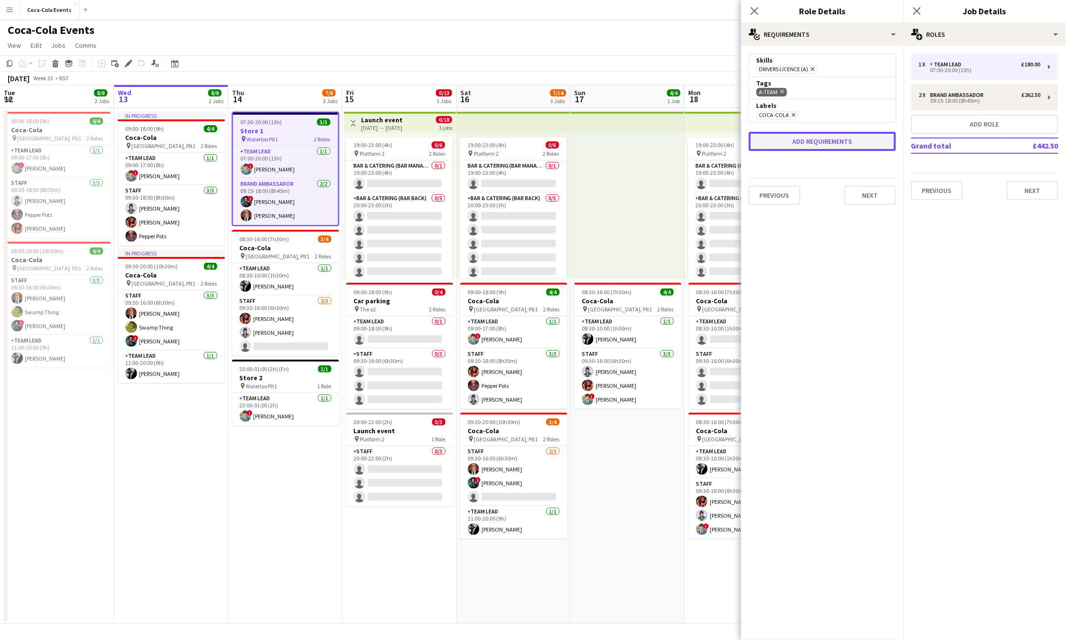
click at [559, 141] on button "Add requirements" at bounding box center [822, 141] width 147 height 19
click at [559, 141] on div "Please select" at bounding box center [813, 150] width 117 height 23
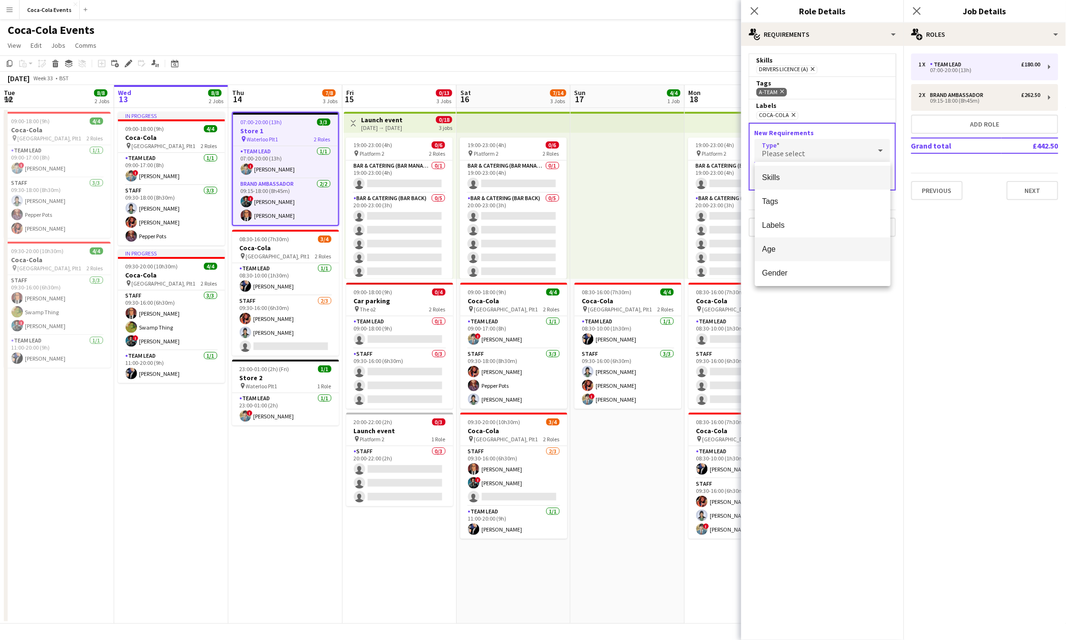
scroll to position [26, 0]
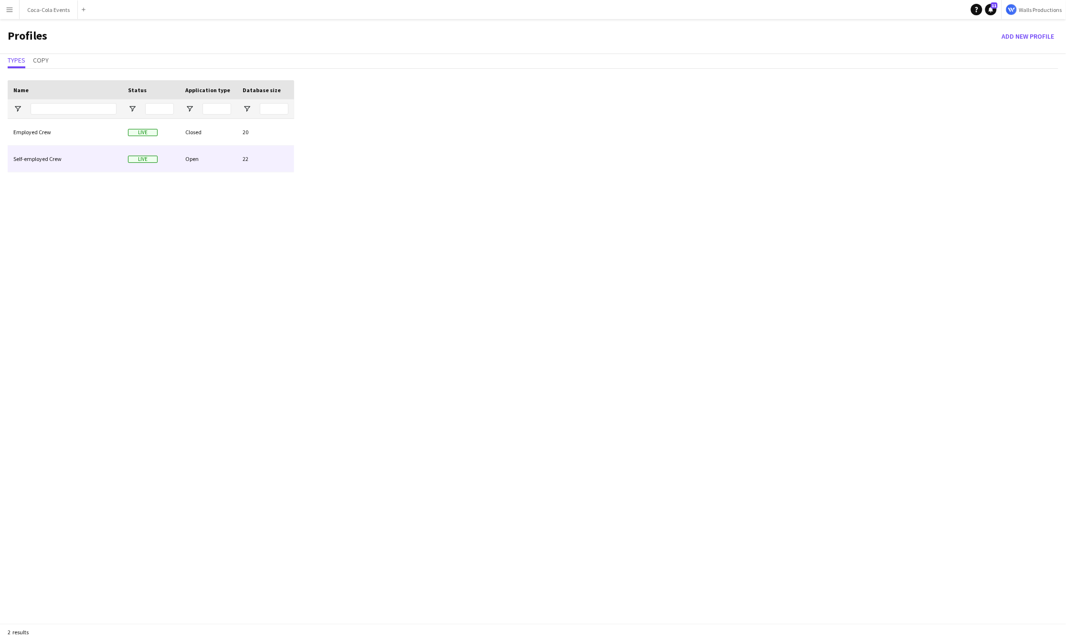
click at [45, 164] on div "Self-employed Crew" at bounding box center [65, 159] width 115 height 26
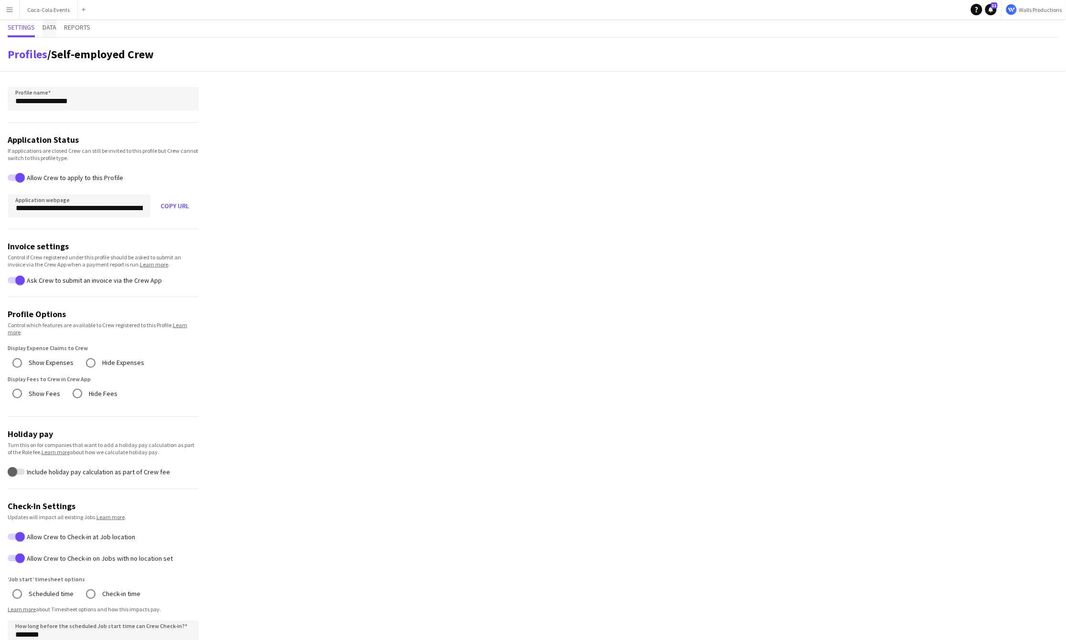
click at [51, 27] on span "Data" at bounding box center [50, 27] width 14 height 7
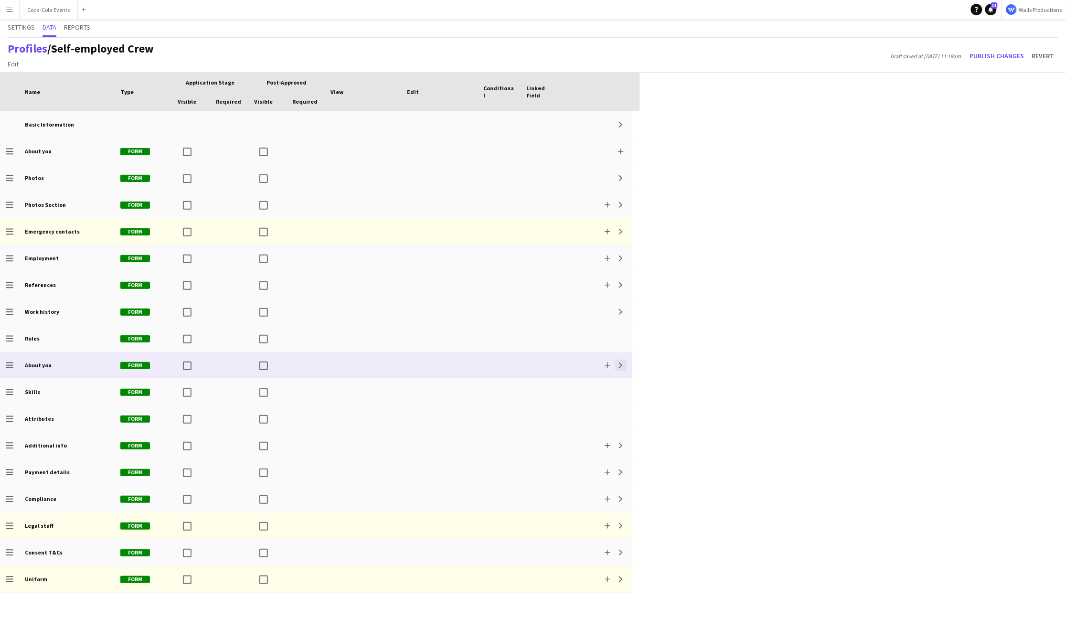
click at [559, 361] on app-icon "Expand" at bounding box center [621, 366] width 6 height 6
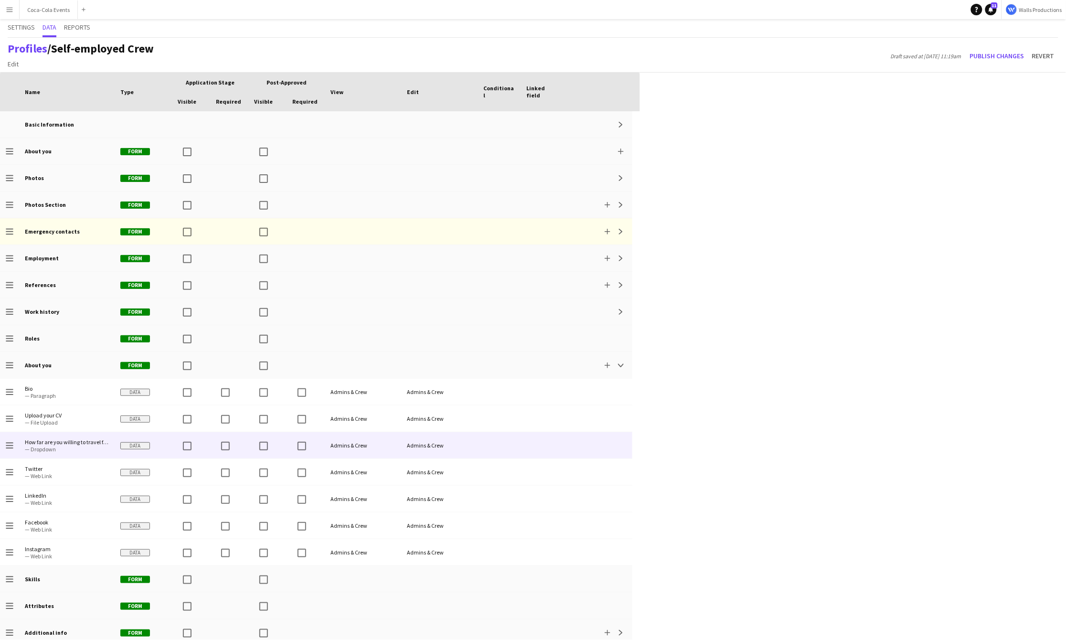
click at [548, 361] on div at bounding box center [542, 445] width 43 height 26
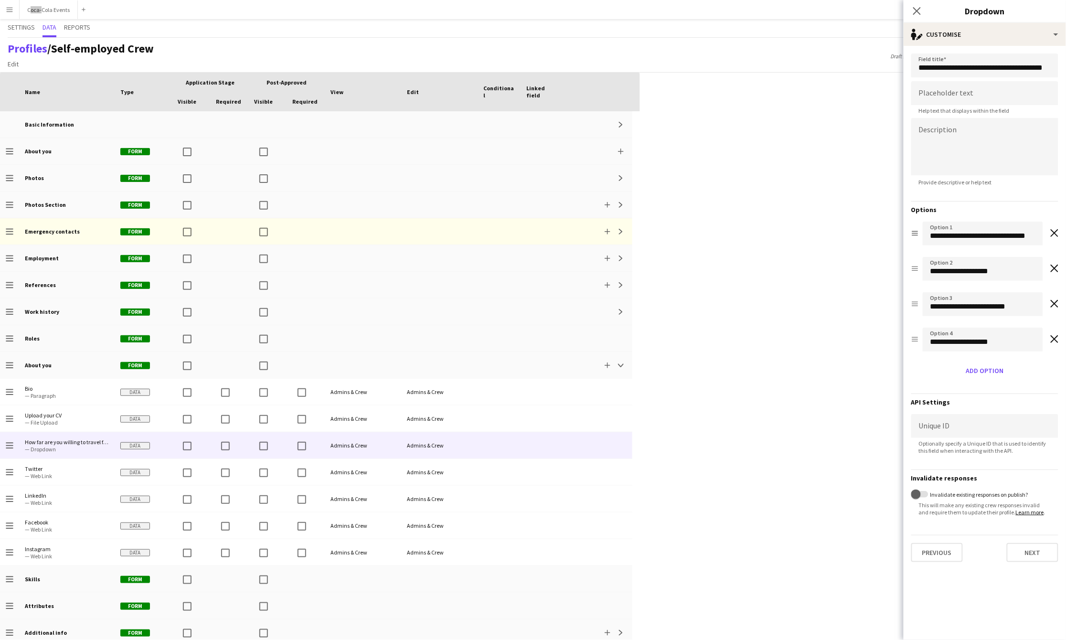
drag, startPoint x: 37, startPoint y: 12, endPoint x: 104, endPoint y: 0, distance: 68.5
click at [0, 0] on app-navbar "Menu Boards Boards Boards All jobs Status Workforce Workforce My Workforce Recr…" at bounding box center [533, 9] width 1066 height 19
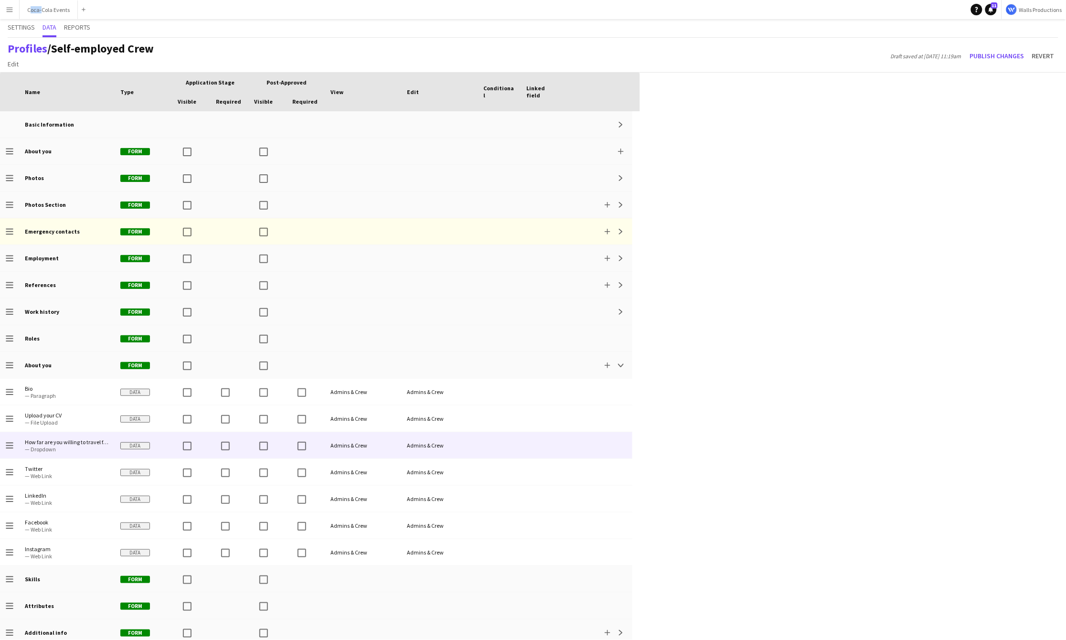
click at [441, 361] on div "Admins & Crew" at bounding box center [439, 445] width 76 height 26
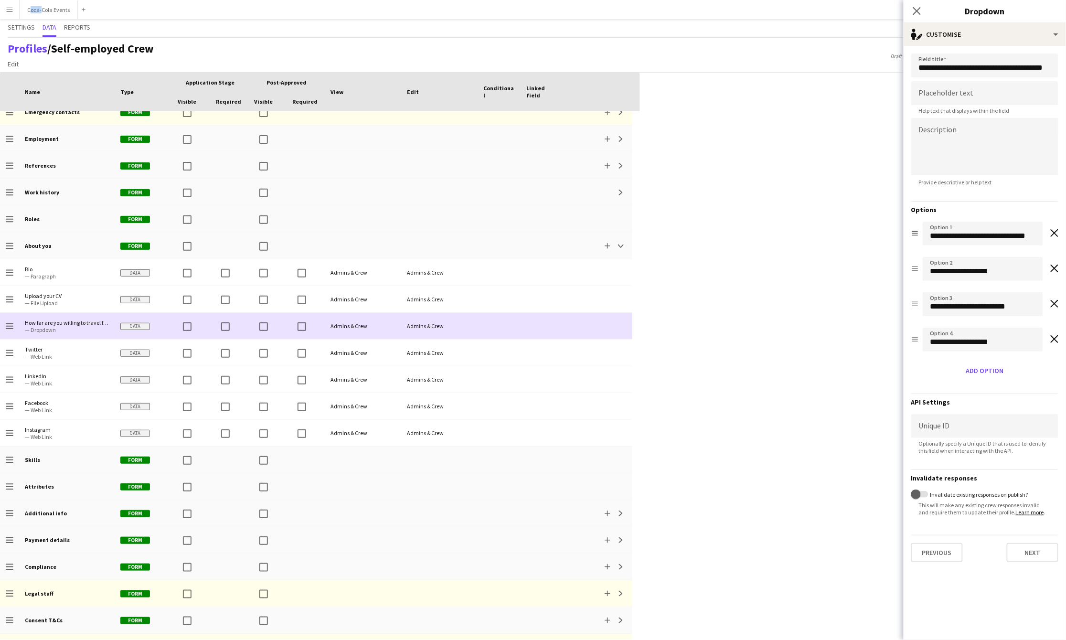
scroll to position [140, 0]
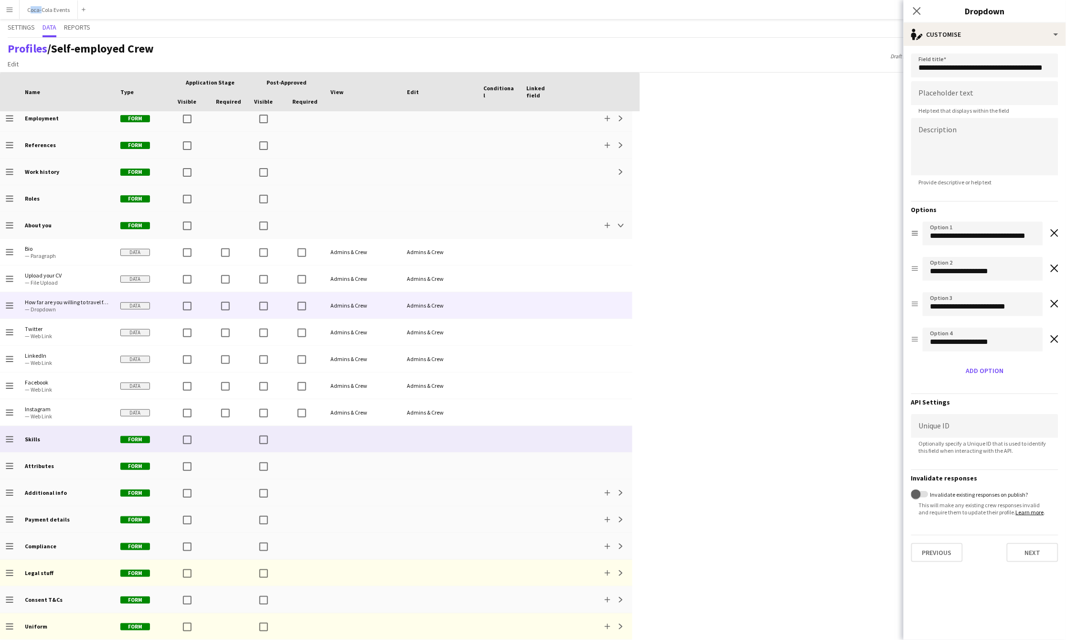
click at [63, 361] on div "Skills" at bounding box center [67, 439] width 96 height 26
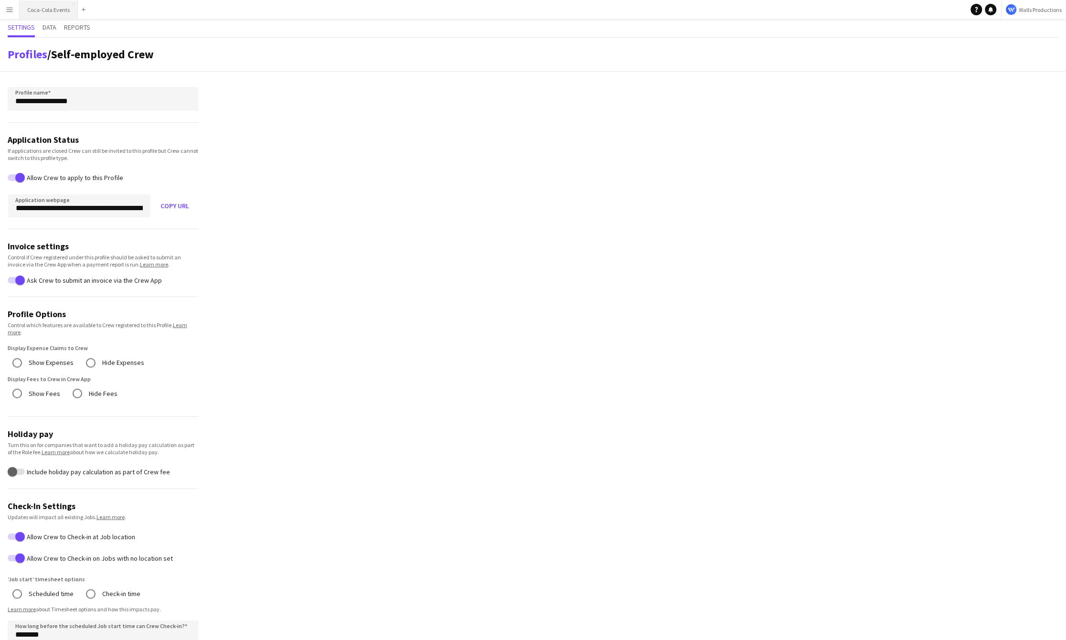
click at [51, 13] on button "Coca-Cola Events Close" at bounding box center [49, 9] width 58 height 19
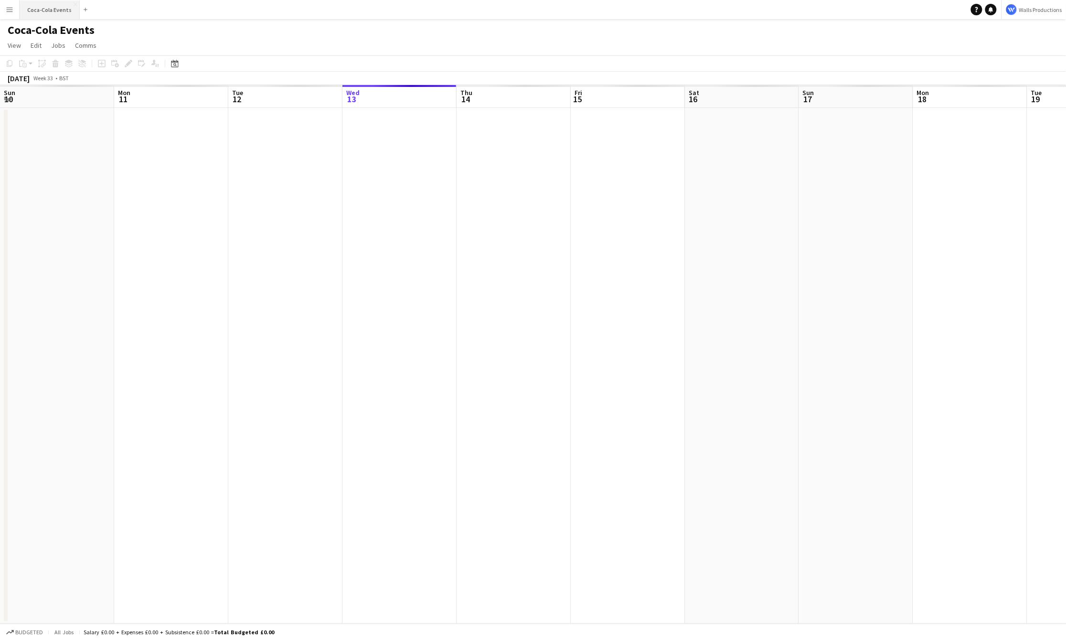
scroll to position [0, 228]
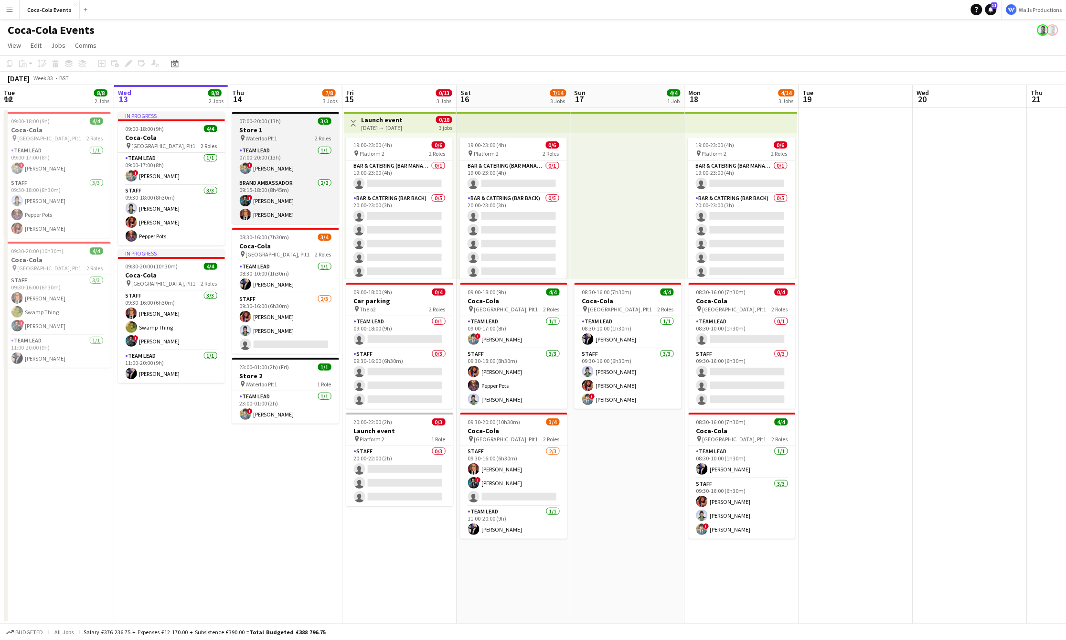
click at [262, 137] on span "Waterloo Plt1" at bounding box center [262, 138] width 32 height 7
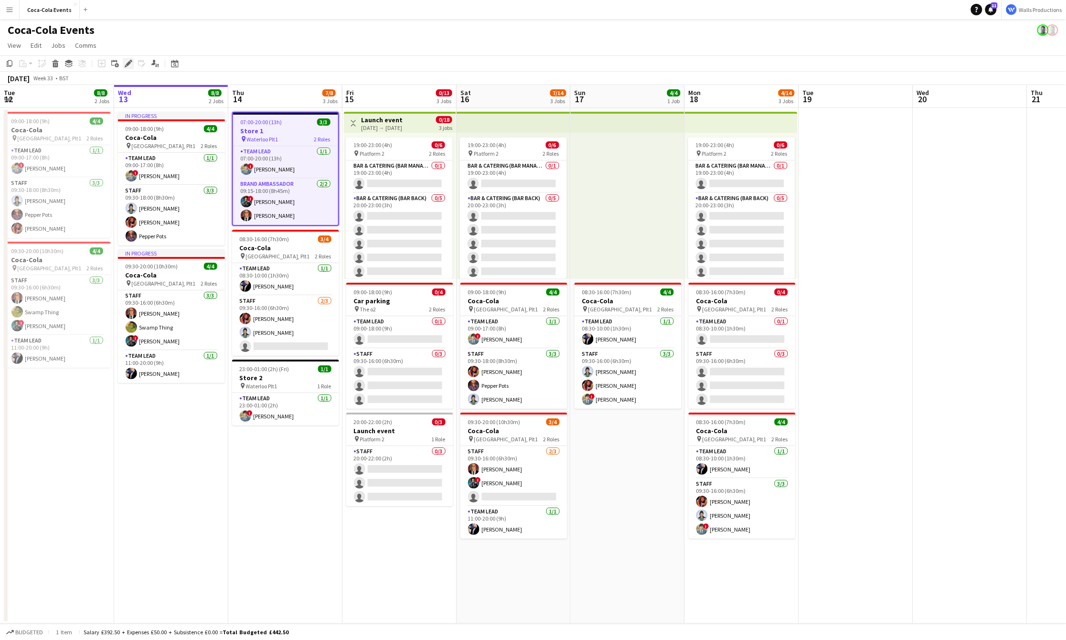
click at [130, 62] on icon "Edit" at bounding box center [129, 64] width 8 height 8
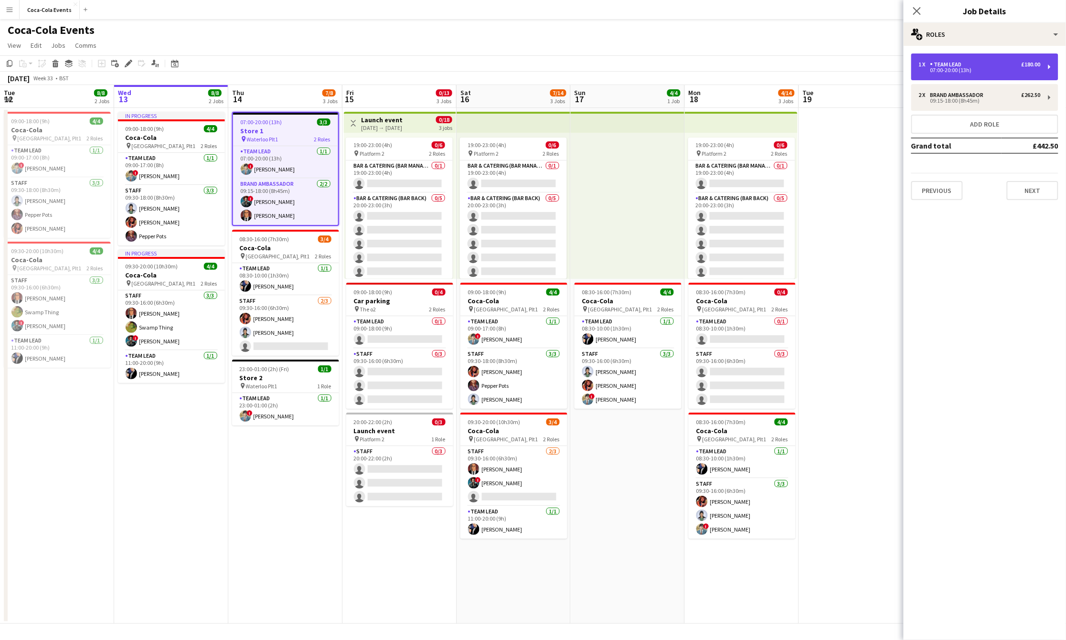
click at [947, 63] on div "Team Lead" at bounding box center [947, 64] width 35 height 7
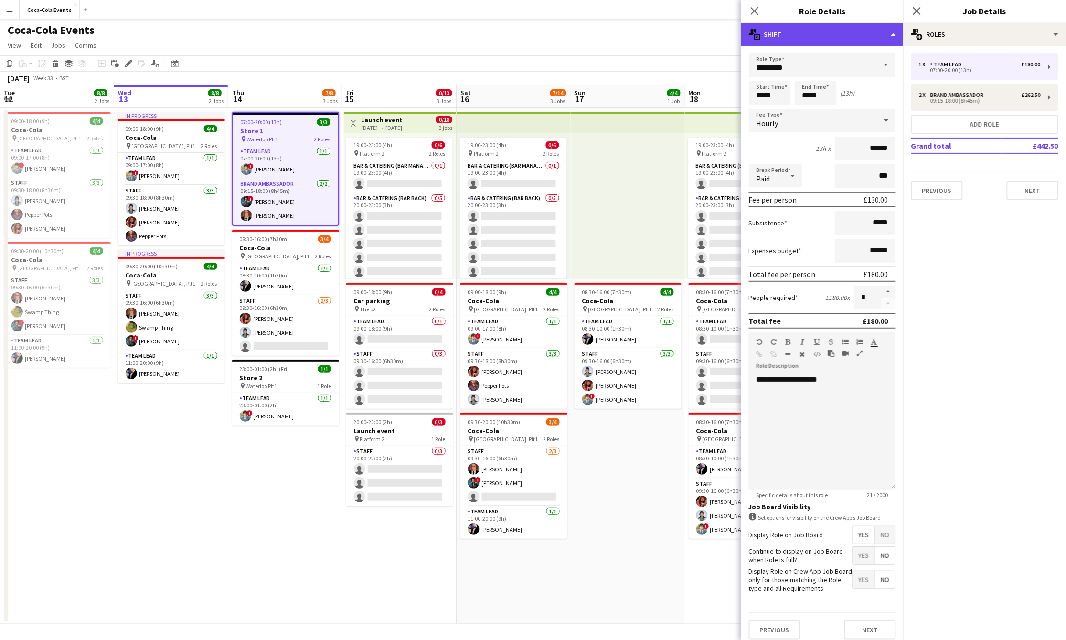
click at [817, 36] on div "multiple-actions-text Shift" at bounding box center [822, 34] width 162 height 23
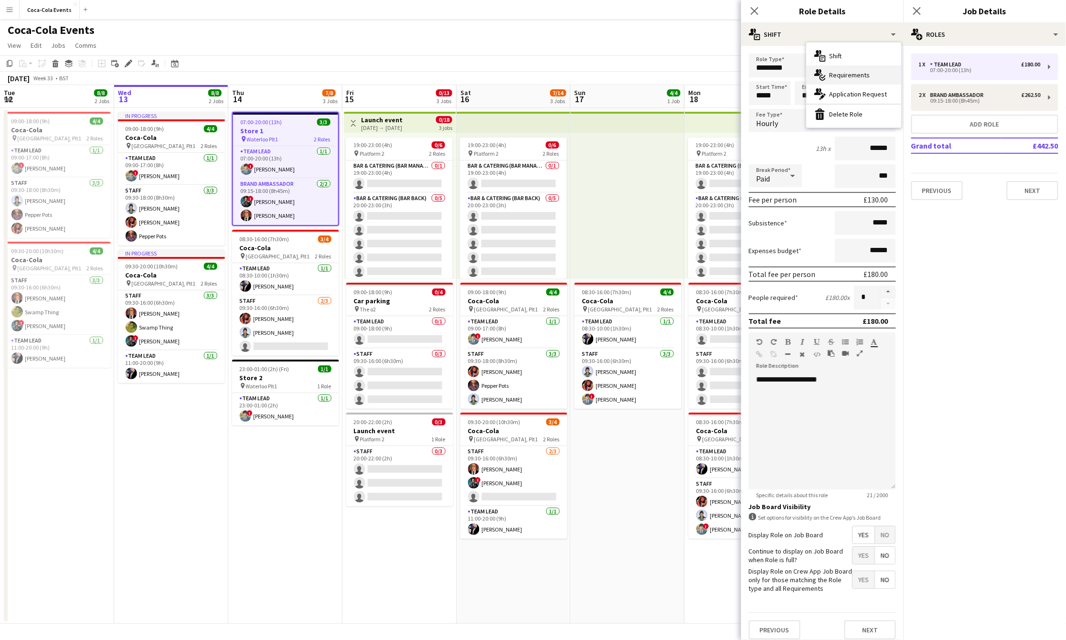
click at [834, 77] on div "multiple-actions-check-2 Requirements" at bounding box center [854, 74] width 95 height 19
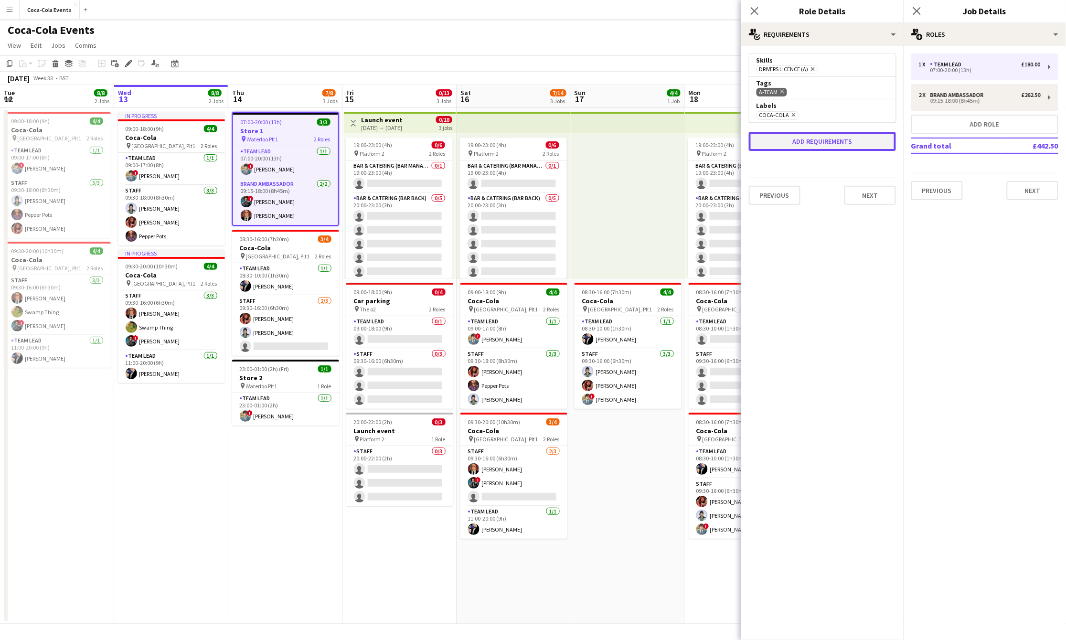
click at [813, 146] on button "Add requirements" at bounding box center [822, 141] width 147 height 19
click at [809, 156] on div "Please select" at bounding box center [813, 150] width 117 height 23
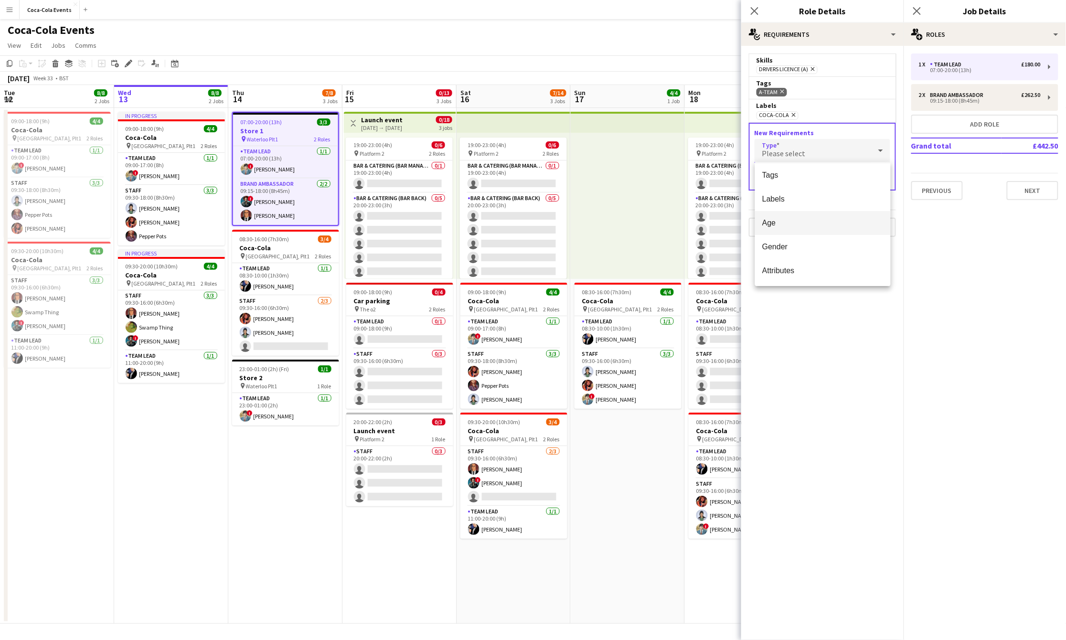
scroll to position [0, 0]
click at [855, 305] on div at bounding box center [533, 320] width 1066 height 640
